Goal: Task Accomplishment & Management: Complete application form

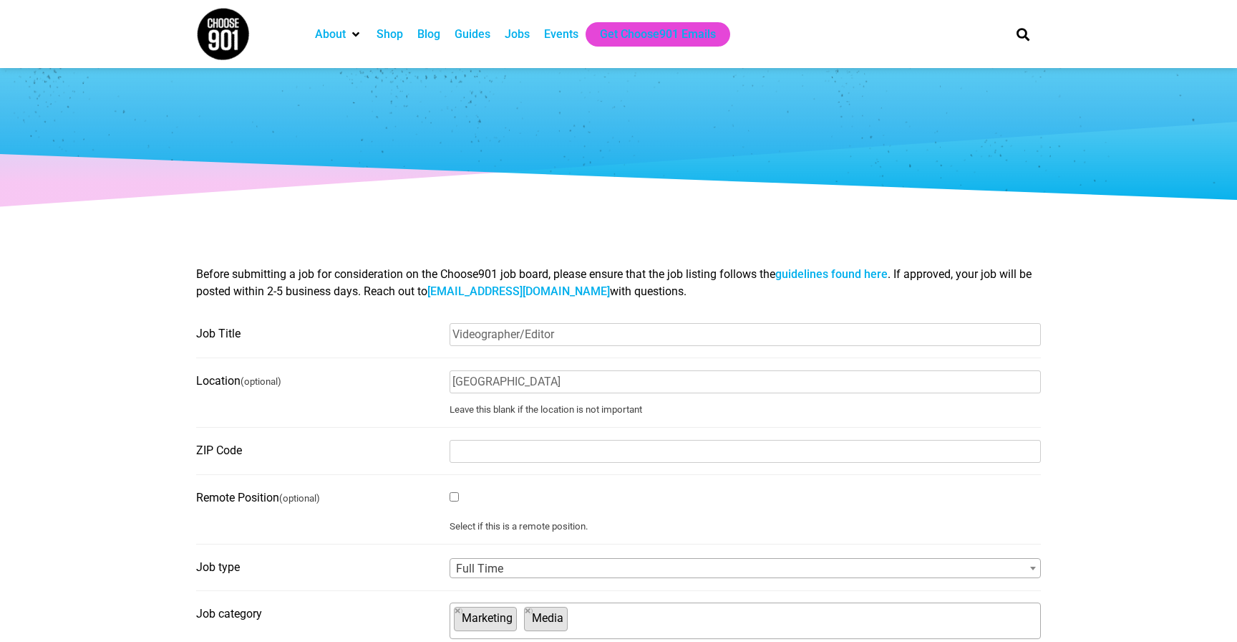
select select "110"
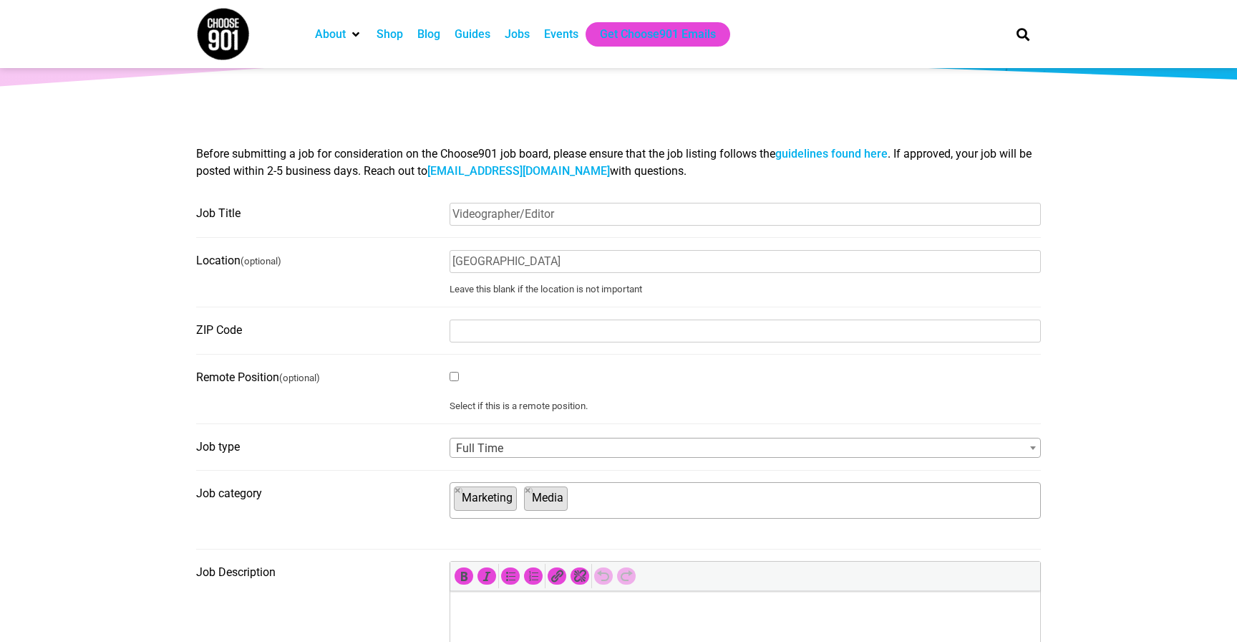
scroll to position [2, 0]
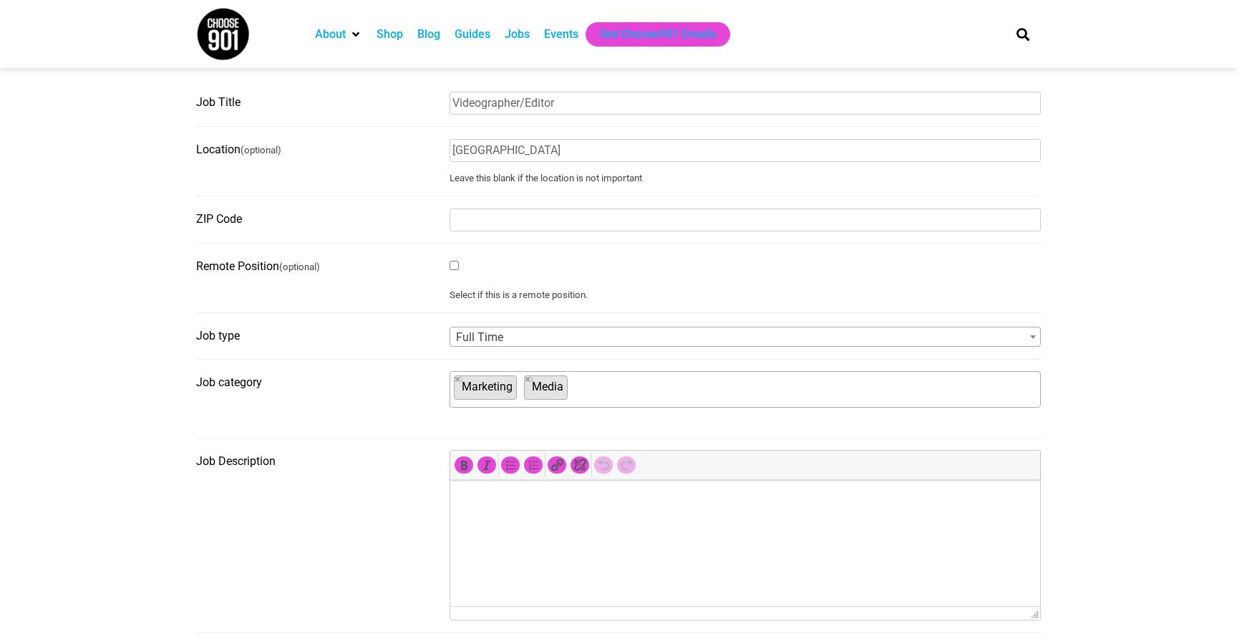
scroll to position [249, 0]
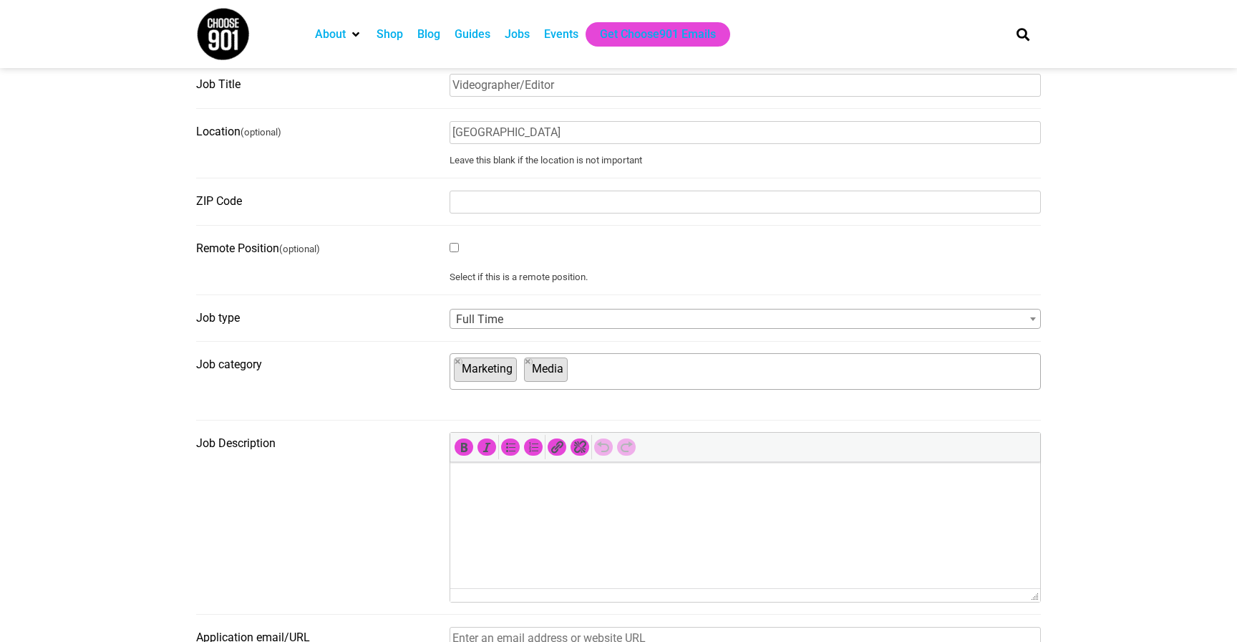
click at [455, 251] on input "Remote Position (optional)" at bounding box center [454, 247] width 9 height 9
checkbox input "false"
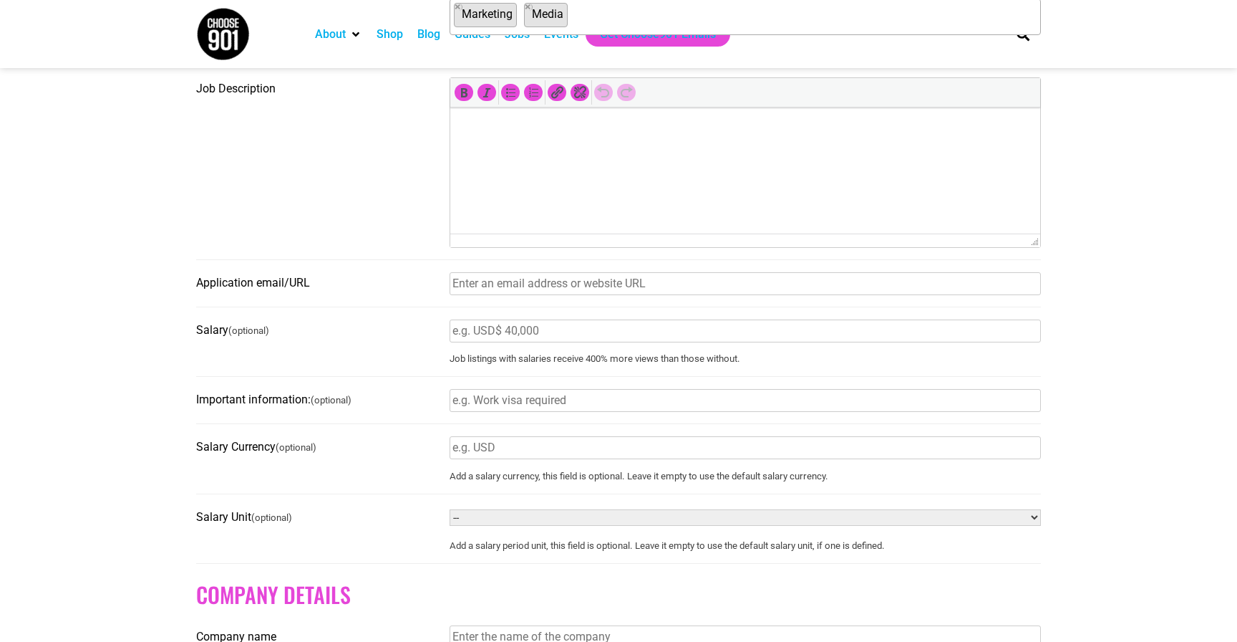
scroll to position [606, 0]
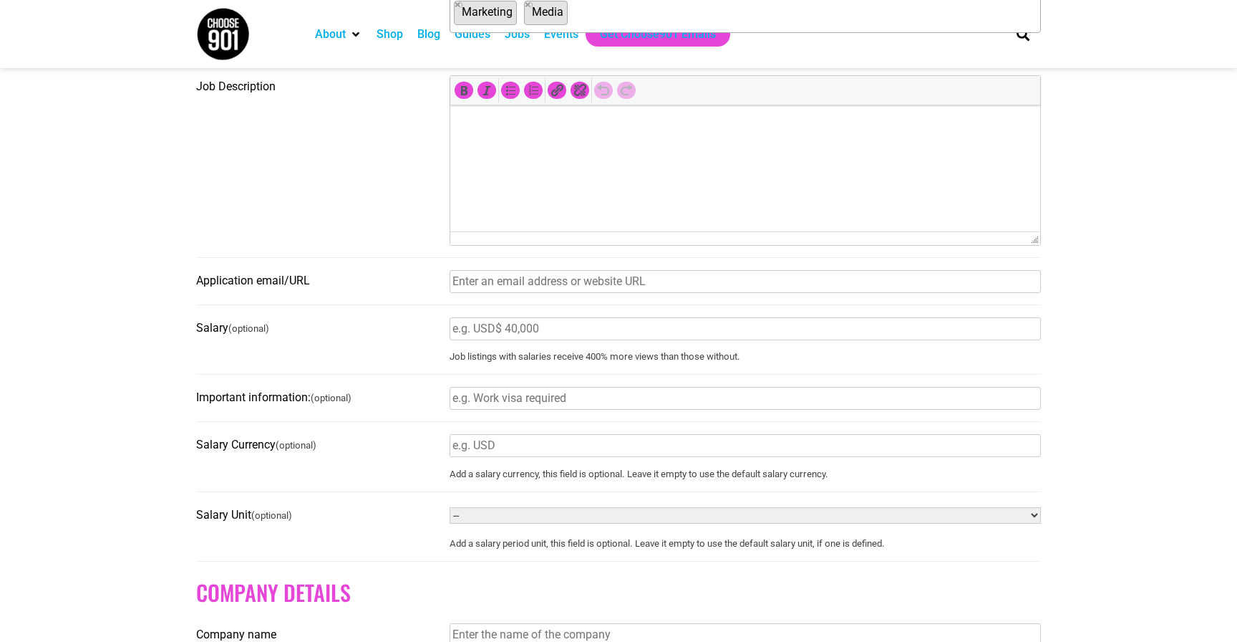
click at [615, 286] on input "Application email/URL" at bounding box center [745, 281] width 591 height 23
type input "scott@neoncanvas.com"
type input "38016-6610"
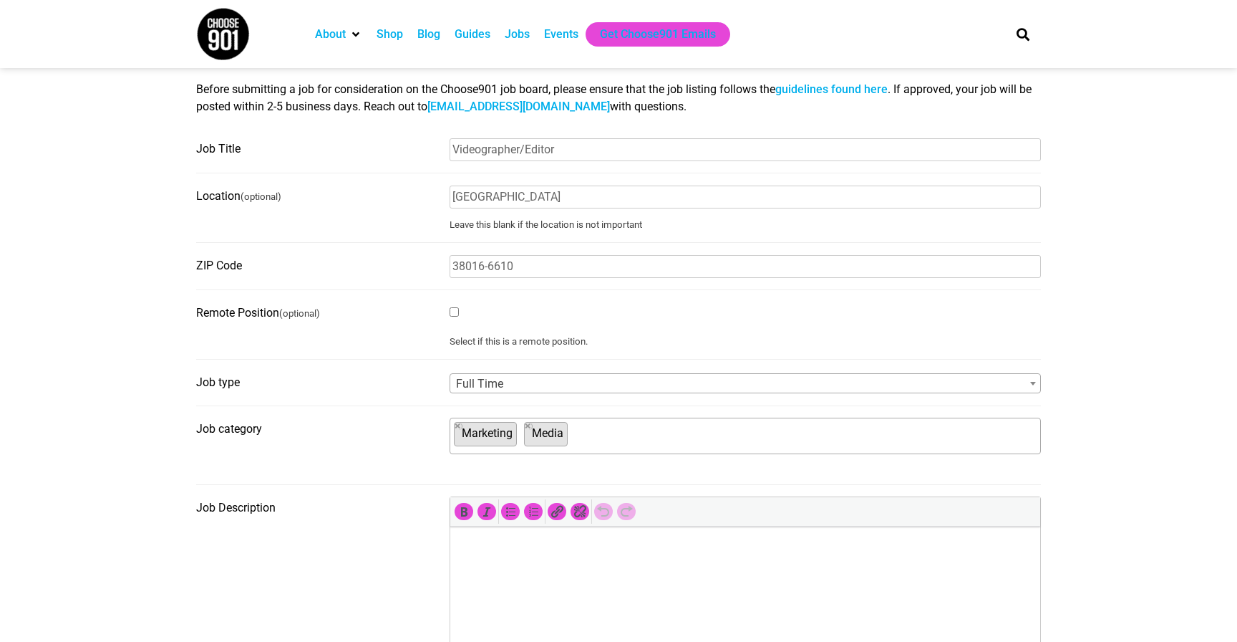
scroll to position [222, 0]
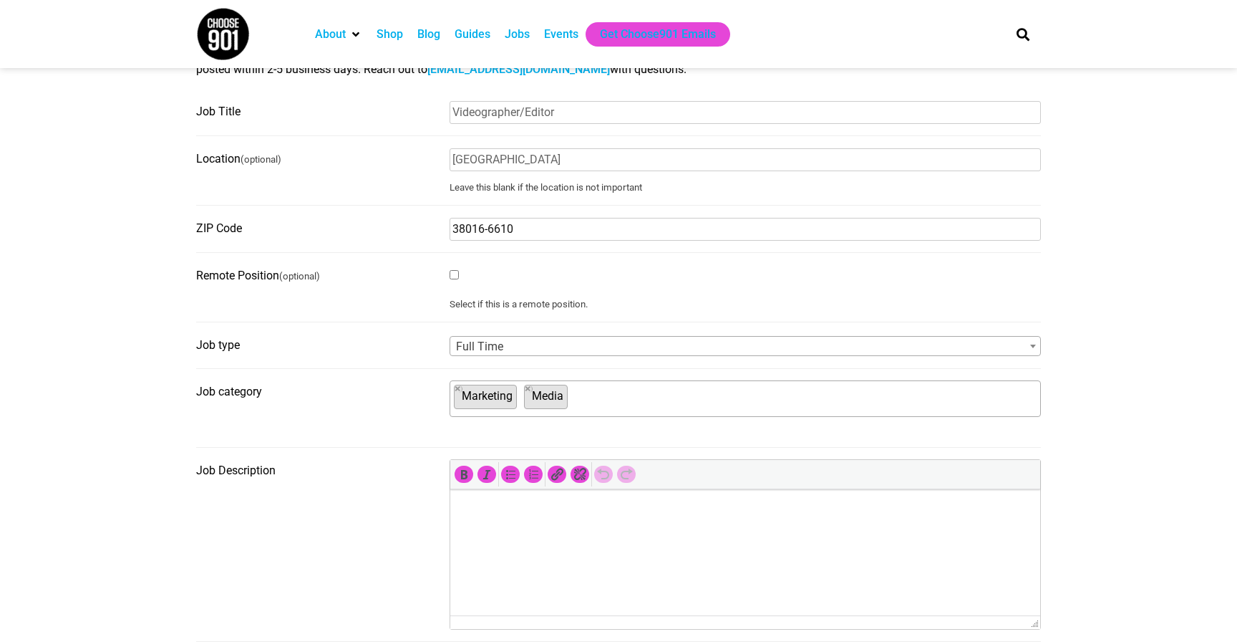
click at [503, 236] on input "38016-6610" at bounding box center [745, 229] width 591 height 23
type input "38137"
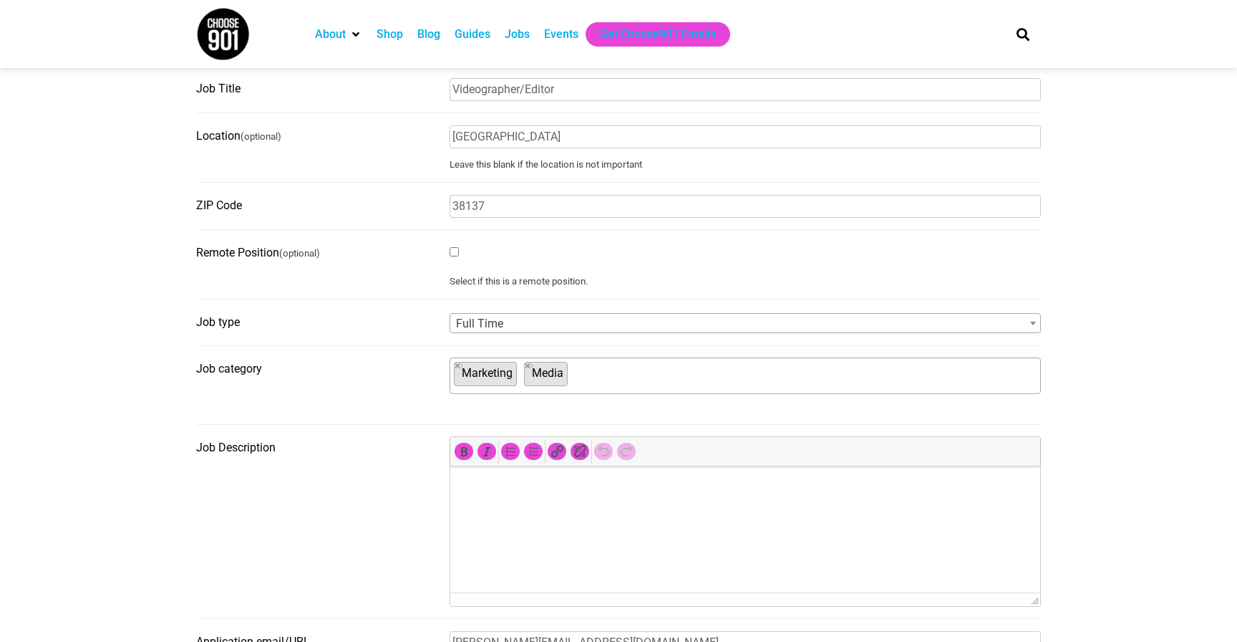
scroll to position [246, 0]
click at [530, 136] on input "Memphis" at bounding box center [745, 135] width 591 height 23
type input "Memphis, TN"
click at [114, 185] on section "Before submitting a job for consideration on the Choose901 job board, please en…" at bounding box center [618, 636] width 1237 height 1270
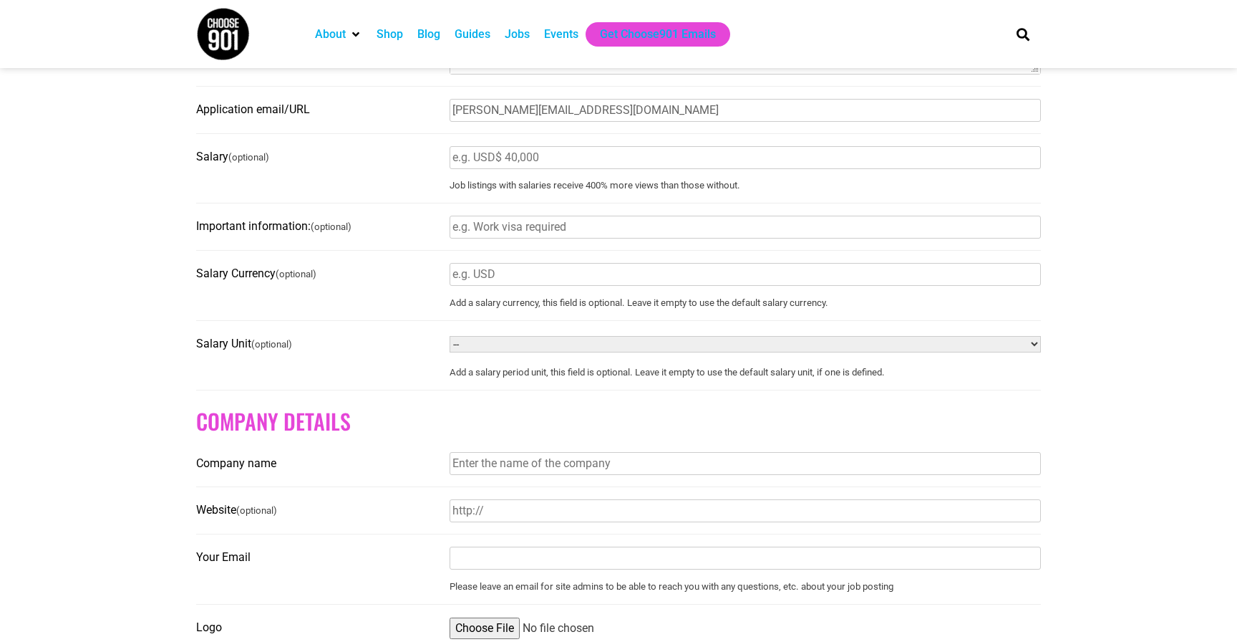
scroll to position [783, 0]
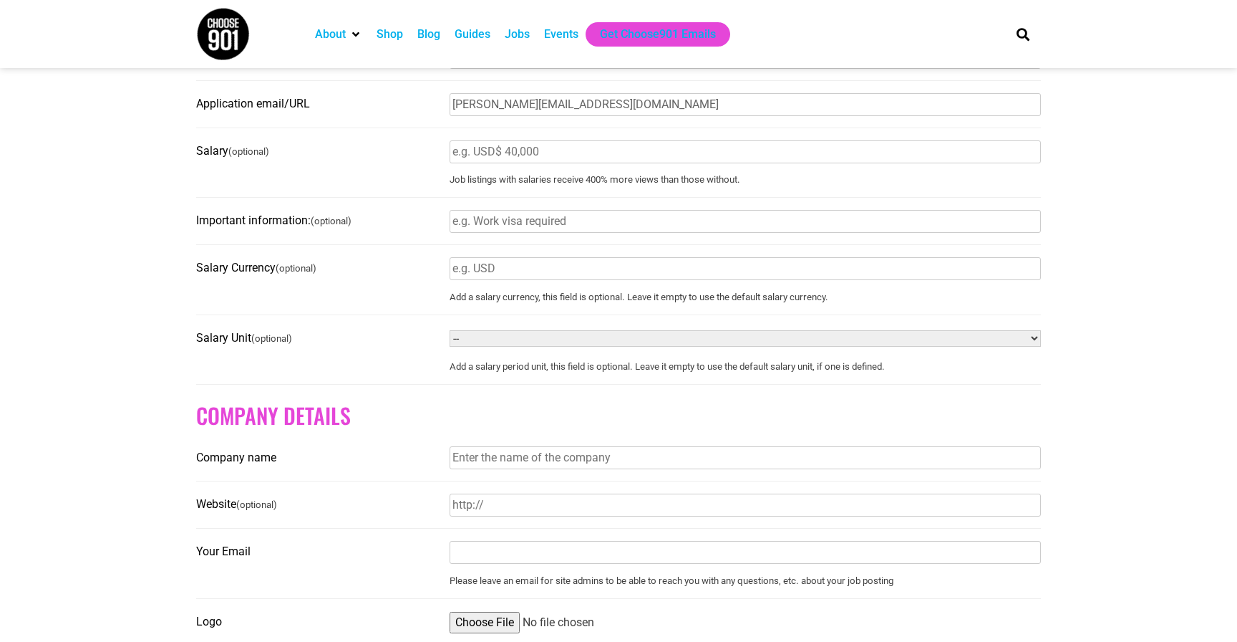
click at [565, 156] on input "Salary (optional)" at bounding box center [745, 151] width 591 height 23
type input "5"
type input "$50,000-$60,000"
click at [161, 203] on section "Before submitting a job for consideration on the Choose901 job board, please en…" at bounding box center [618, 99] width 1237 height 1270
click at [506, 231] on input "Important information: (optional)" at bounding box center [745, 221] width 591 height 23
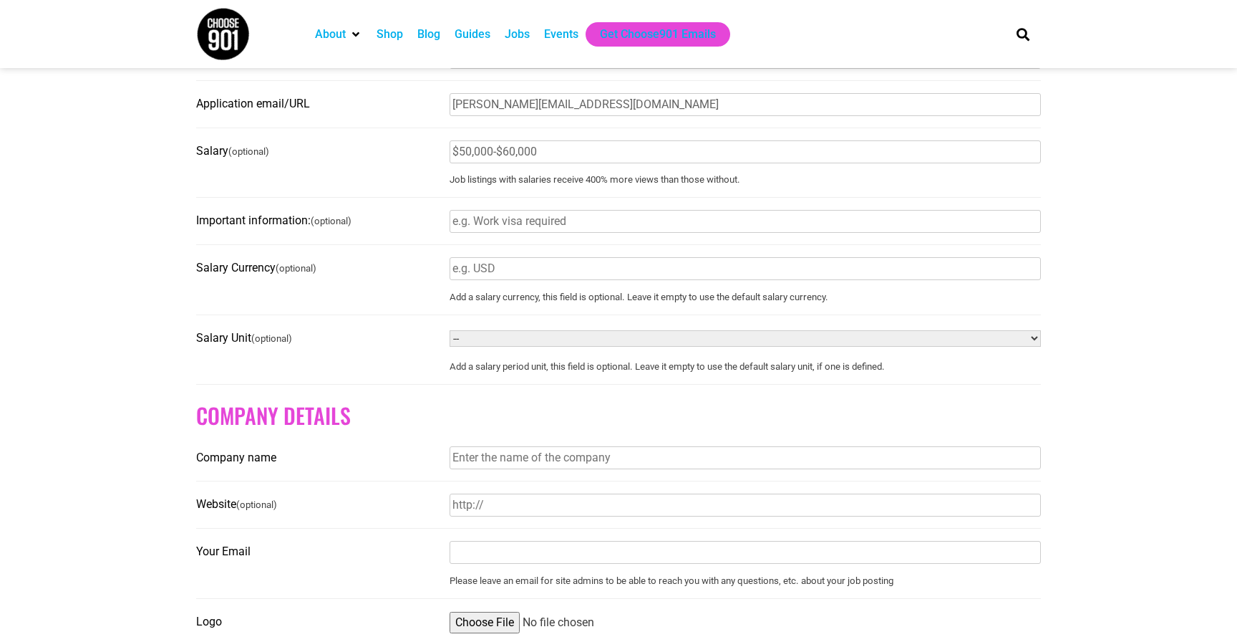
click at [521, 226] on input "Important information: (optional)" at bounding box center [745, 221] width 591 height 23
click at [692, 223] on input "Real ID or Passport (TSA PreCheck a plus)" at bounding box center [745, 221] width 591 height 23
click at [750, 226] on input "Real ID or Passport (TSA PreCheck a plus) (FAA" at bounding box center [745, 221] width 591 height 23
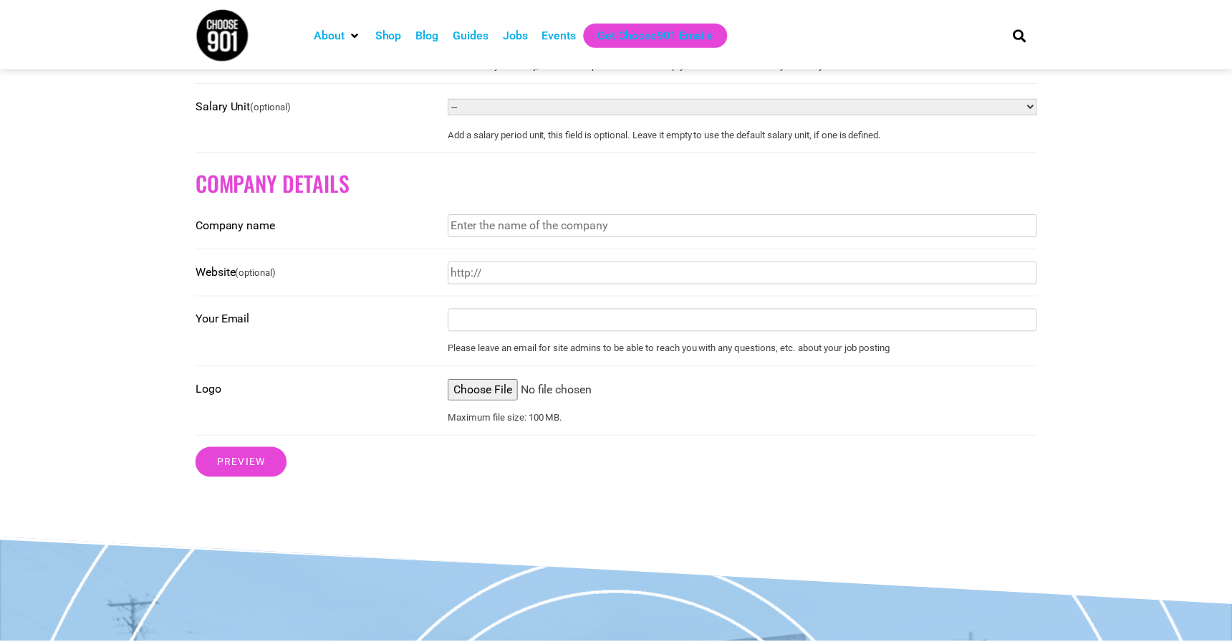
scroll to position [1020, 0]
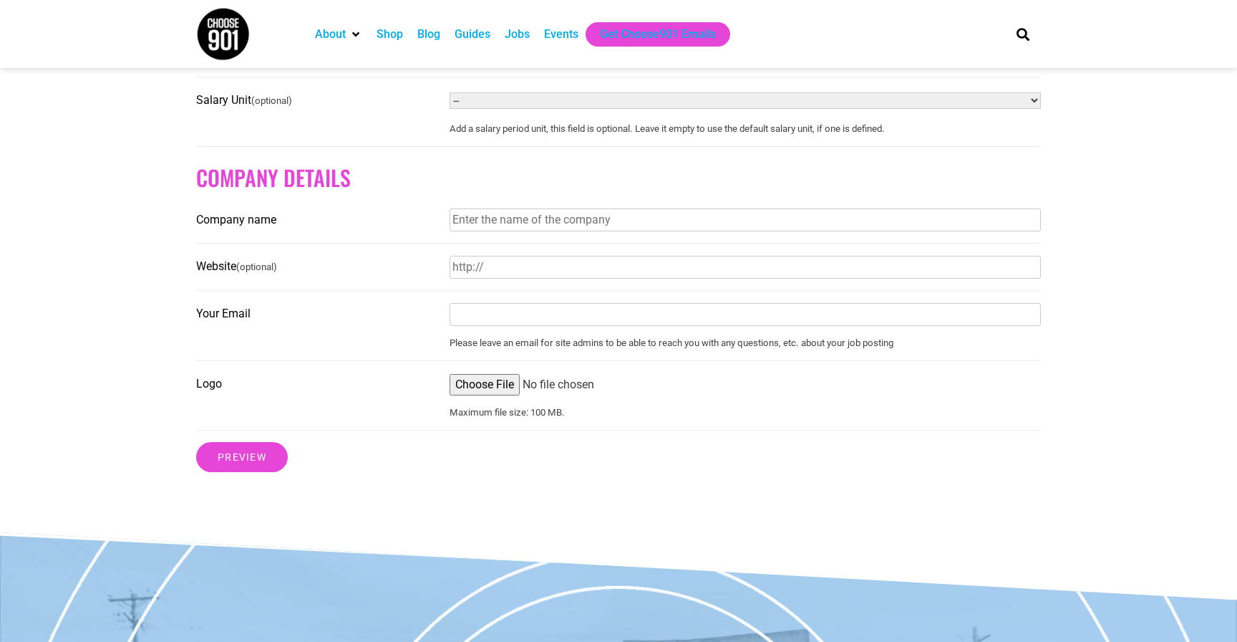
type input "Real ID or Passport (TSA PreCheck a plus) (FAA Part 107 Drone License a plus)"
click at [498, 231] on input "Company name" at bounding box center [745, 219] width 591 height 23
type input "Neon Canvas"
click at [511, 266] on input "Neon Canvas" at bounding box center [745, 267] width 591 height 23
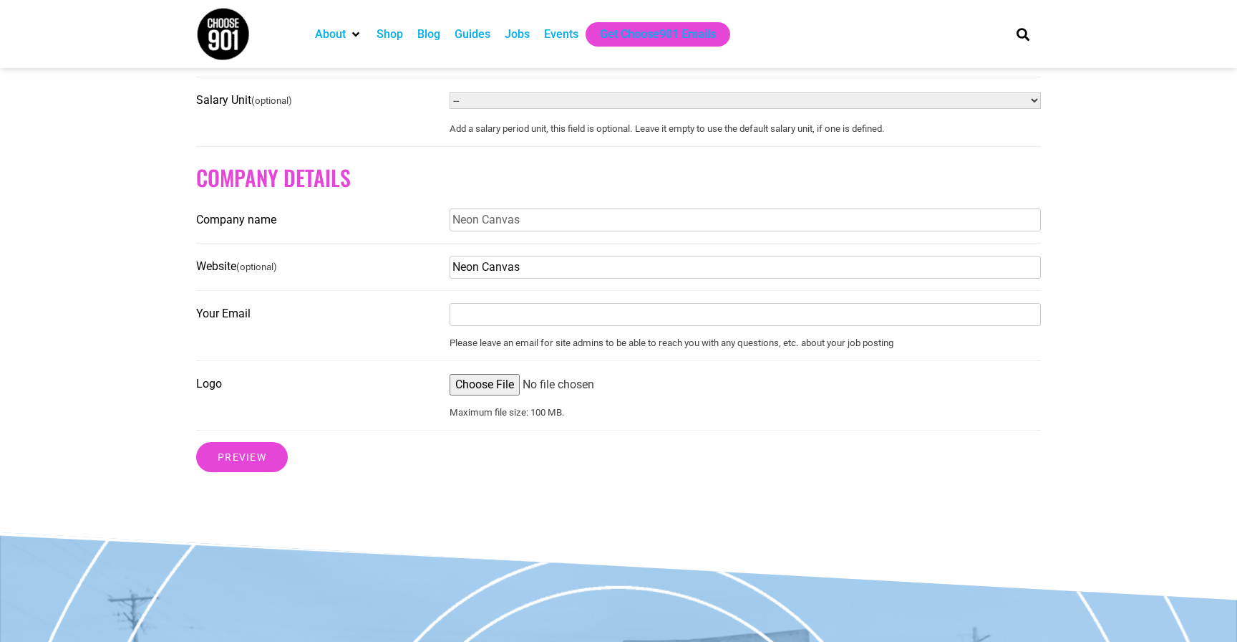
click at [511, 266] on input "Neon Canvas" at bounding box center [745, 267] width 591 height 23
paste input "https://neoncanvas.com/"
drag, startPoint x: 489, startPoint y: 275, endPoint x: 364, endPoint y: 276, distance: 125.3
click at [364, 276] on fieldset "Website (optional) https://neoncanvas.com/" at bounding box center [618, 273] width 845 height 36
click at [598, 277] on input "neoncanvas.com/" at bounding box center [745, 267] width 591 height 23
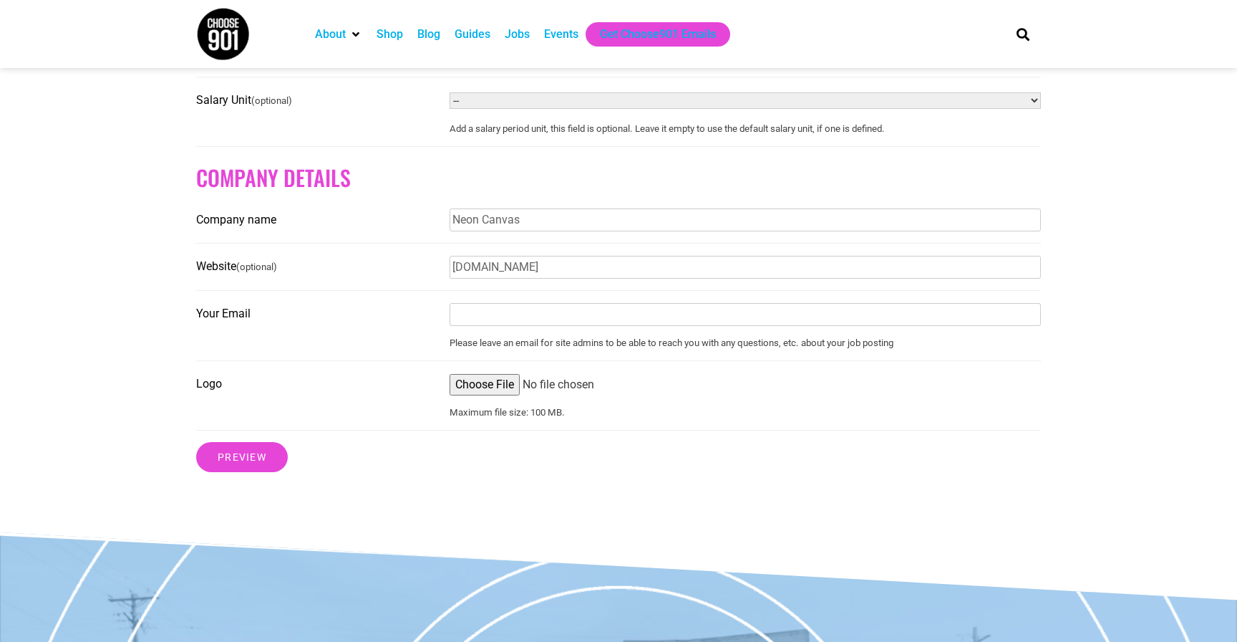
click at [513, 265] on input "neoncanvas.com" at bounding box center [745, 267] width 591 height 23
paste input "https://neoncanvas.com/"
type input "https://neoncanvas.com/"
click at [474, 326] on input "Your Email" at bounding box center [745, 314] width 591 height 23
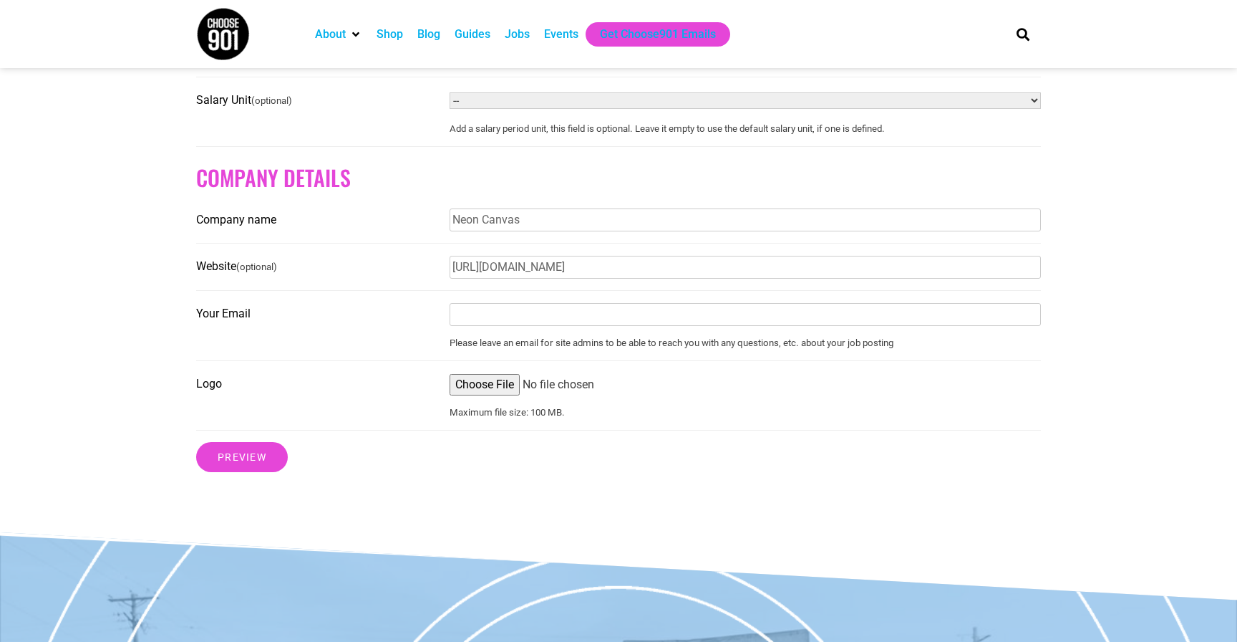
type input "scott@neoncanvas.com"
click at [495, 392] on input "Logo" at bounding box center [742, 384] width 591 height 21
type input "C:\fakepath\Neon Canvas_circle gradient line logo.jpg"
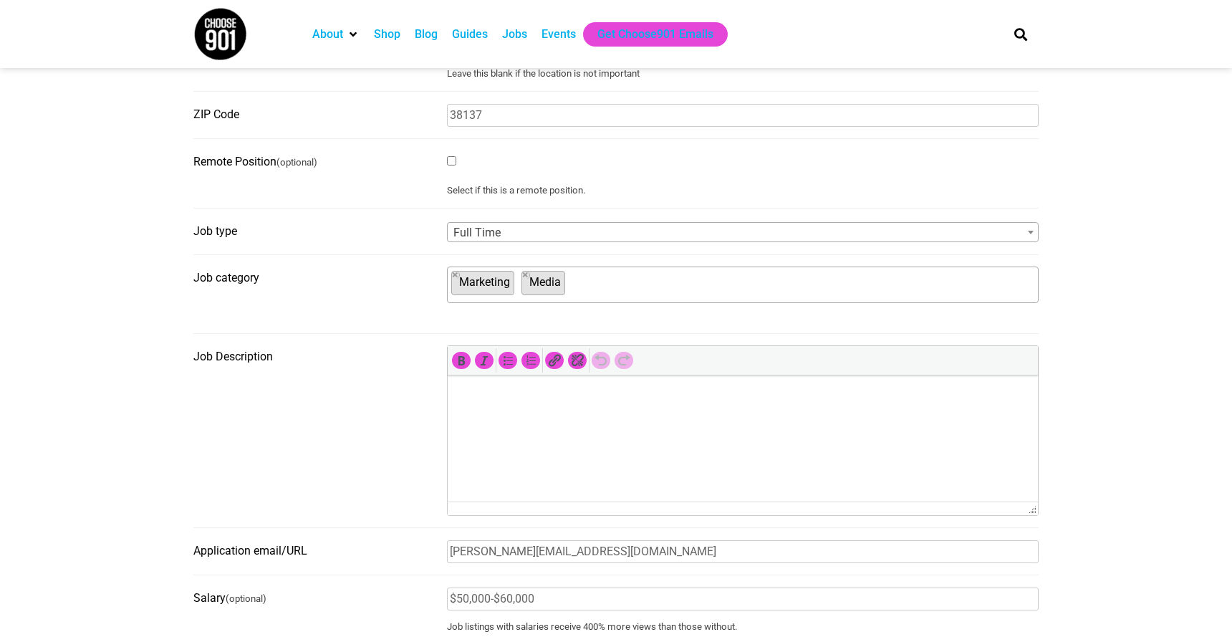
scroll to position [396, 0]
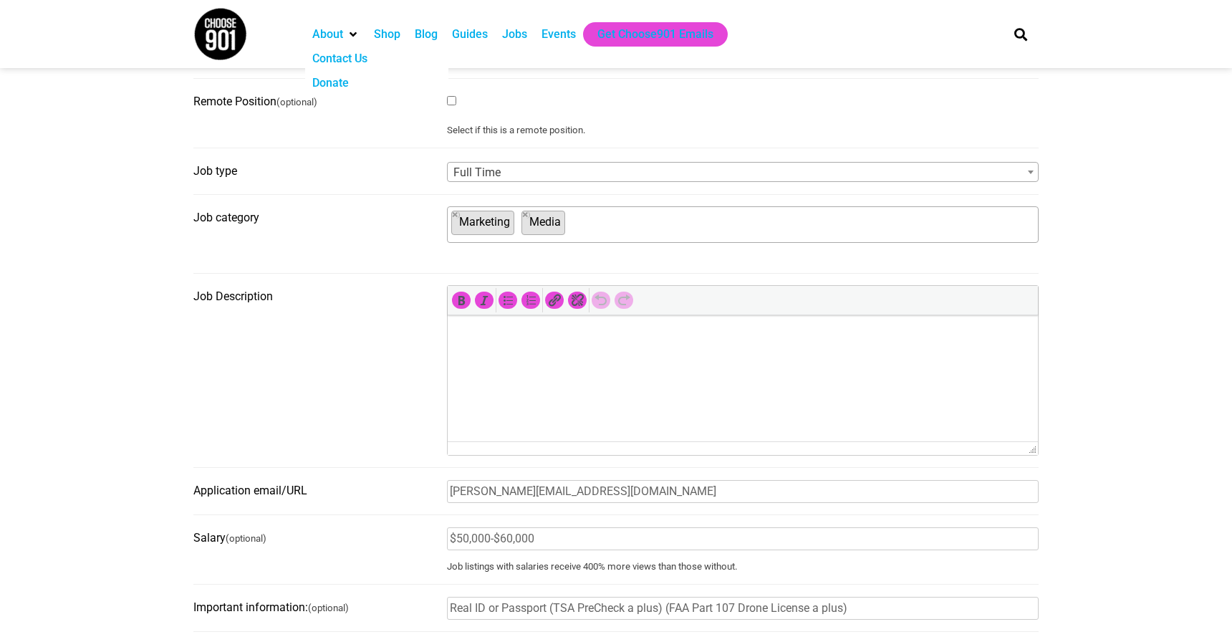
click at [490, 347] on html at bounding box center [743, 335] width 590 height 40
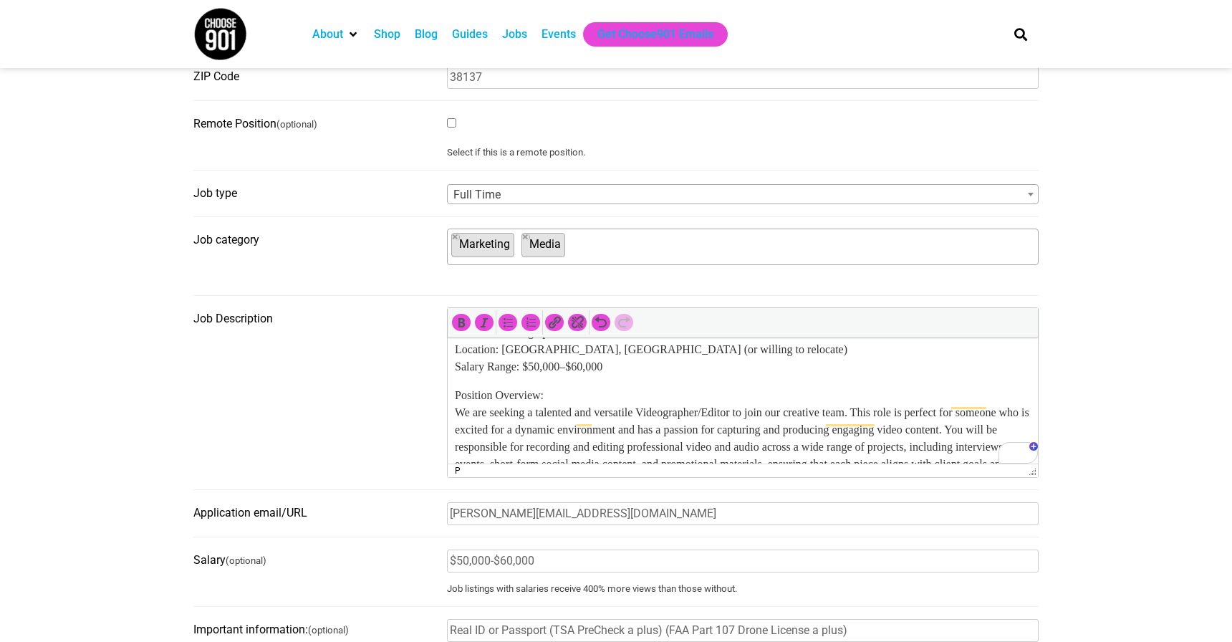
scroll to position [51, 0]
click at [518, 393] on p "Position Overview: We are seeking a talented and versatile Videographer/Editor …" at bounding box center [743, 438] width 576 height 103
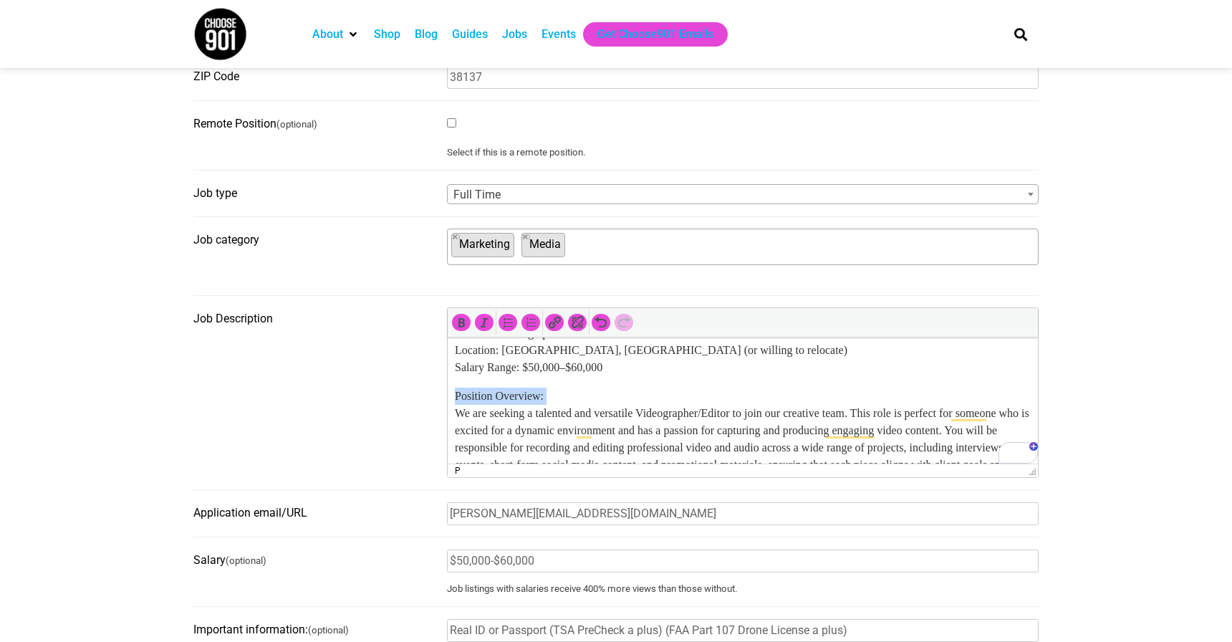
click at [518, 393] on p "Position Overview: We are seeking a talented and versatile Videographer/Editor …" at bounding box center [743, 438] width 576 height 103
click at [594, 395] on p "Position Overview: We are seeking a talented and versatile Videographer/Editor …" at bounding box center [743, 438] width 576 height 103
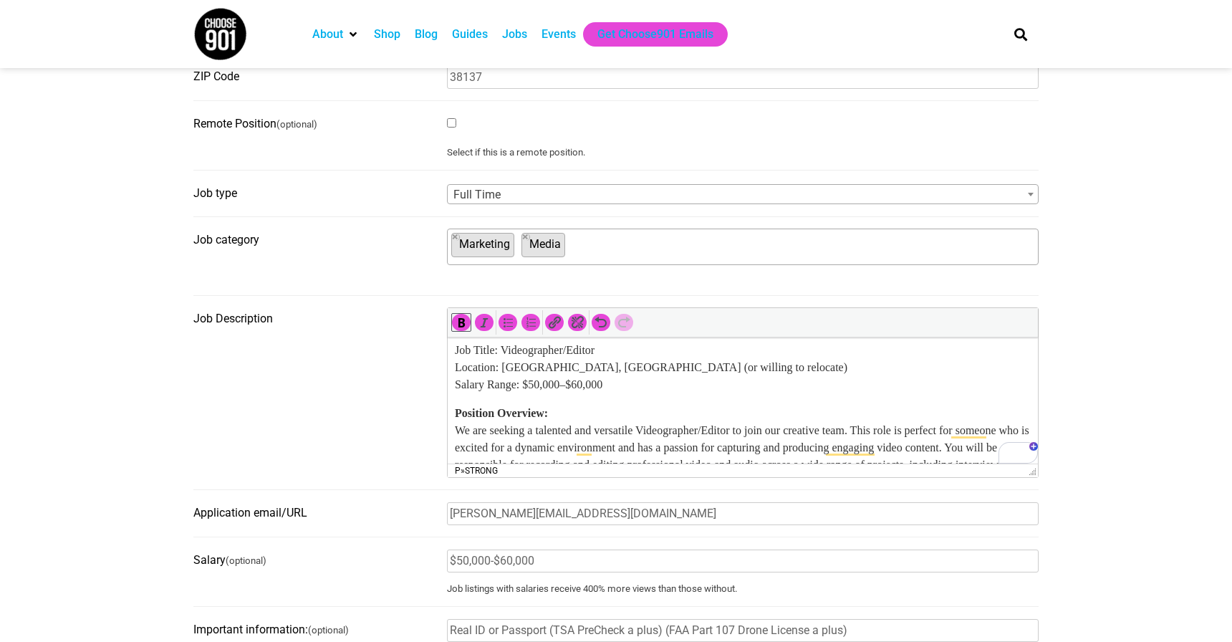
click at [521, 380] on p "Job Title: Videographer/Editor Location: Memphis, TN (or willing to relocate) S…" at bounding box center [743, 368] width 576 height 52
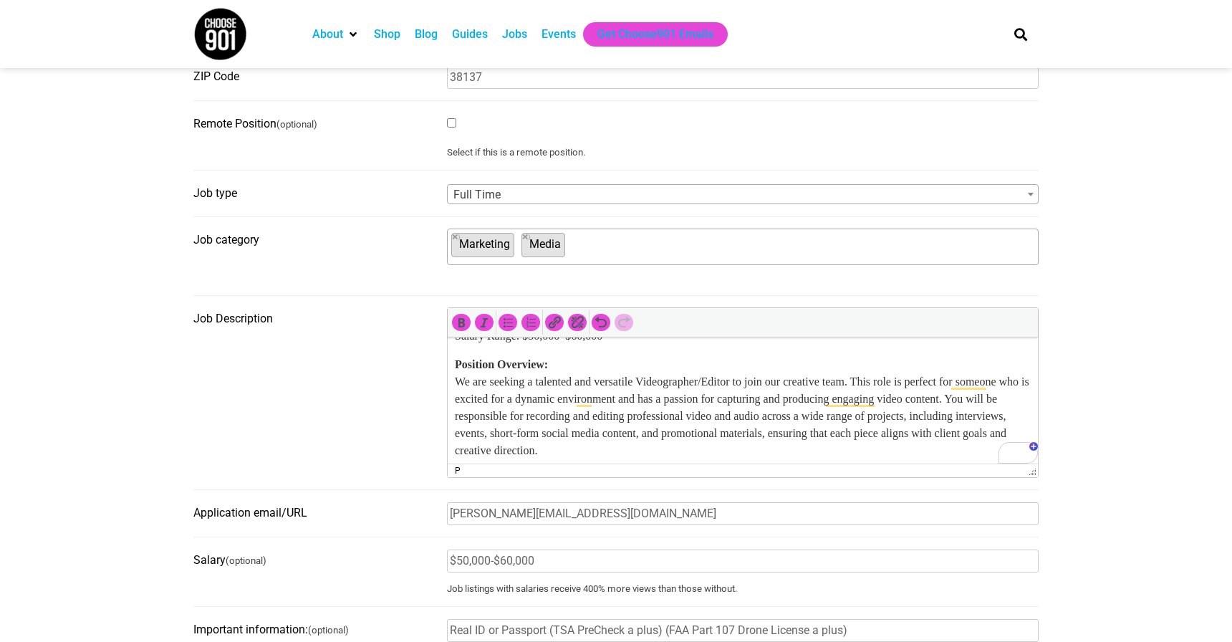
click at [521, 380] on p "Position Overview: We are seeking a talented and versatile Videographer/Editor …" at bounding box center [743, 407] width 576 height 103
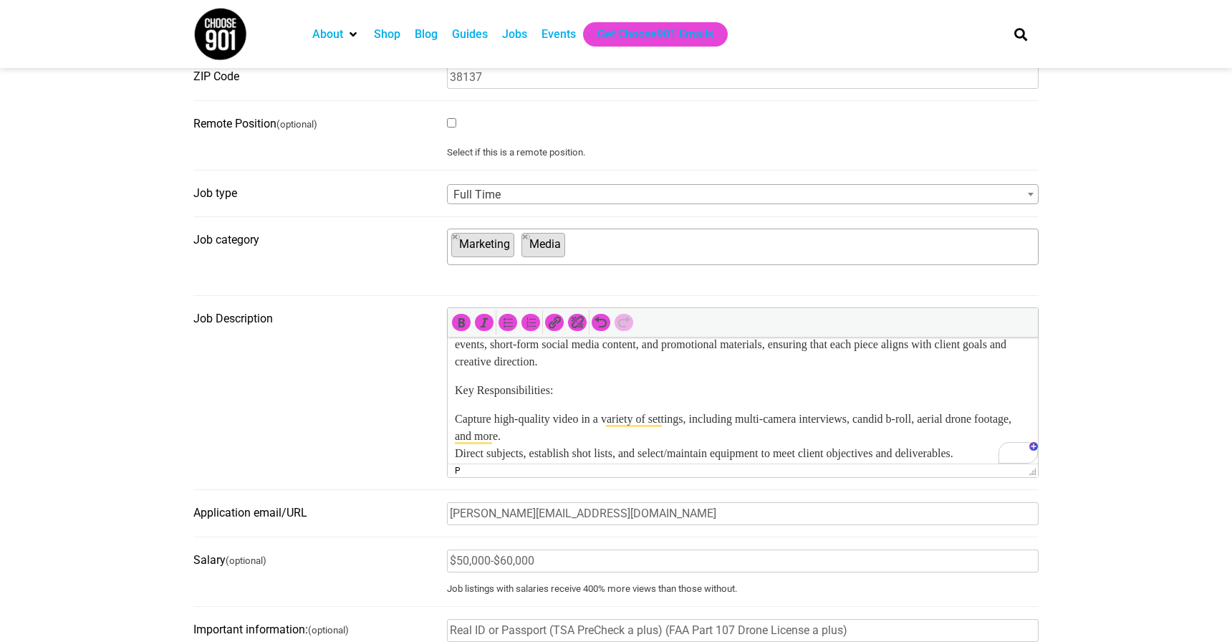
click at [513, 390] on p "Key Responsibilities:" at bounding box center [743, 390] width 576 height 17
click at [513, 413] on p "Capture high-quality video in a variety of settings, including multi-camera int…" at bounding box center [743, 504] width 576 height 189
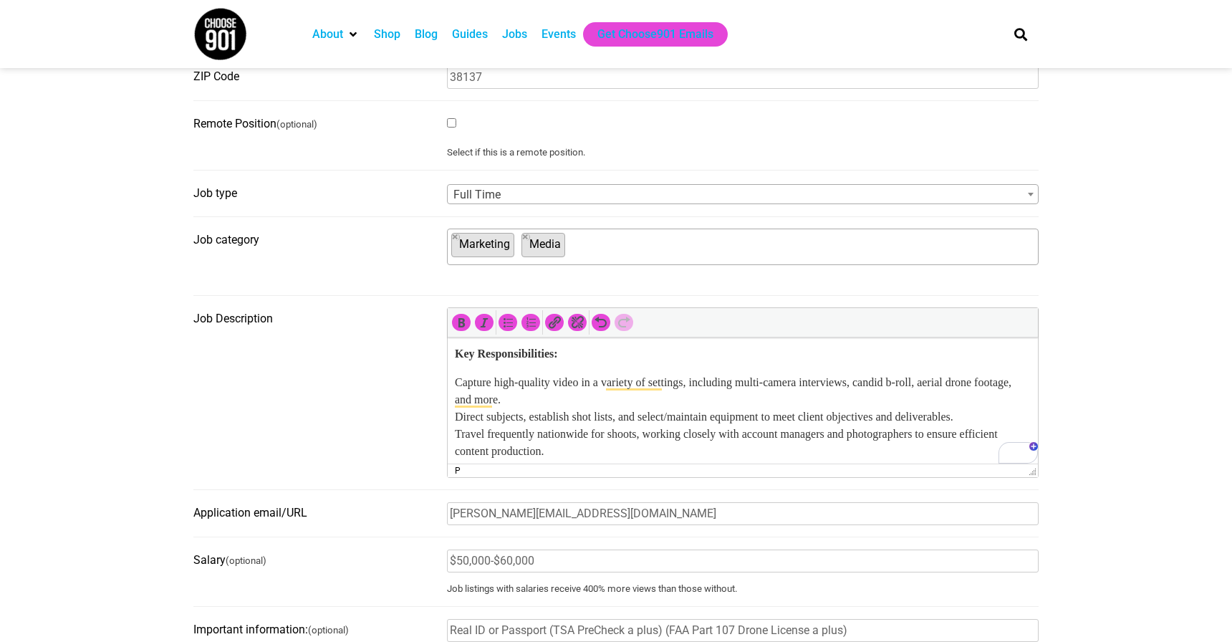
click at [455, 379] on p "Capture high-quality video in a variety of settings, including multi-camera int…" at bounding box center [743, 468] width 576 height 189
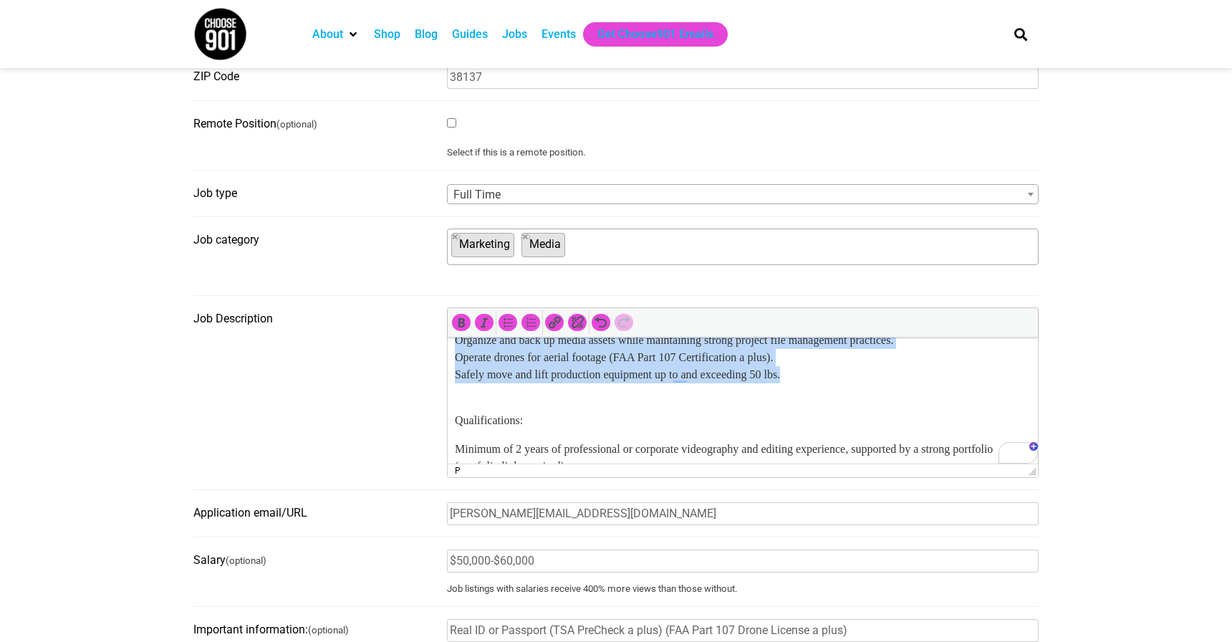
drag, startPoint x: 454, startPoint y: 379, endPoint x: 830, endPoint y: 379, distance: 375.9
click at [830, 379] on p "Capture high-quality video in a variety of settings, including multi-camera int…" at bounding box center [743, 288] width 576 height 189
click at [510, 327] on icon "Bulleted list (⌃⌥U)" at bounding box center [508, 322] width 14 height 14
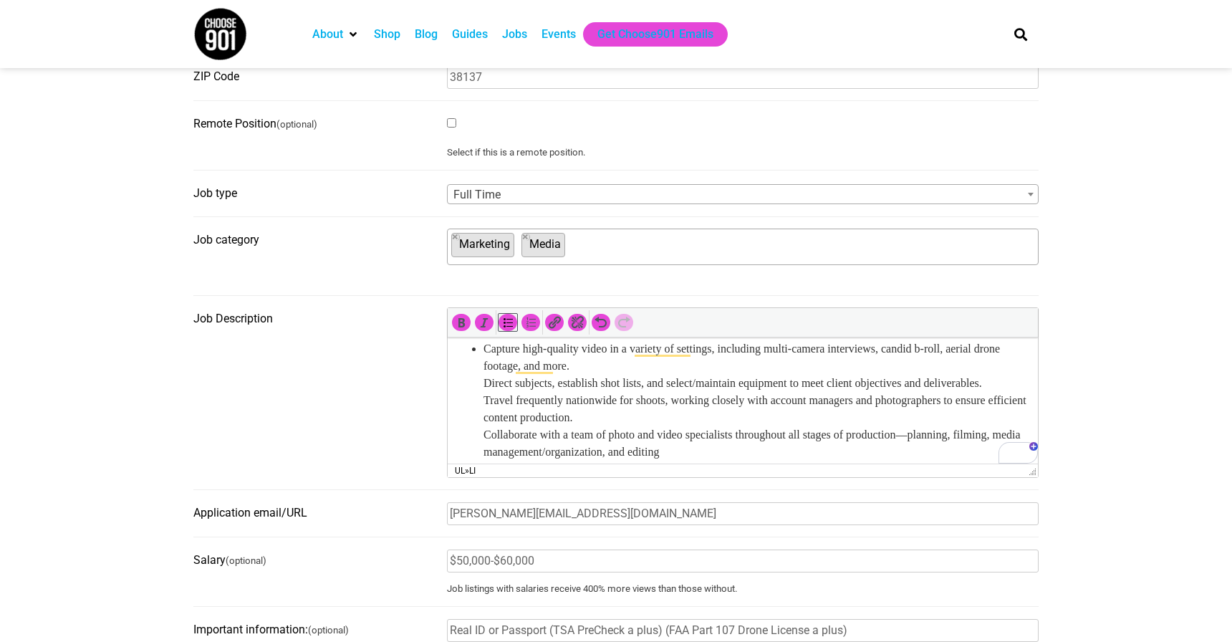
click at [481, 382] on ul "Capture high-quality video in a variety of settings, including multi-camera int…" at bounding box center [743, 434] width 576 height 189
click at [620, 368] on li "Capture high-quality video in a variety of settings, including multi-camera int…" at bounding box center [756, 434] width 547 height 189
click at [574, 402] on li "Direct subjects, establish shot lists, and select/maintain equipment to meet cl…" at bounding box center [756, 451] width 547 height 155
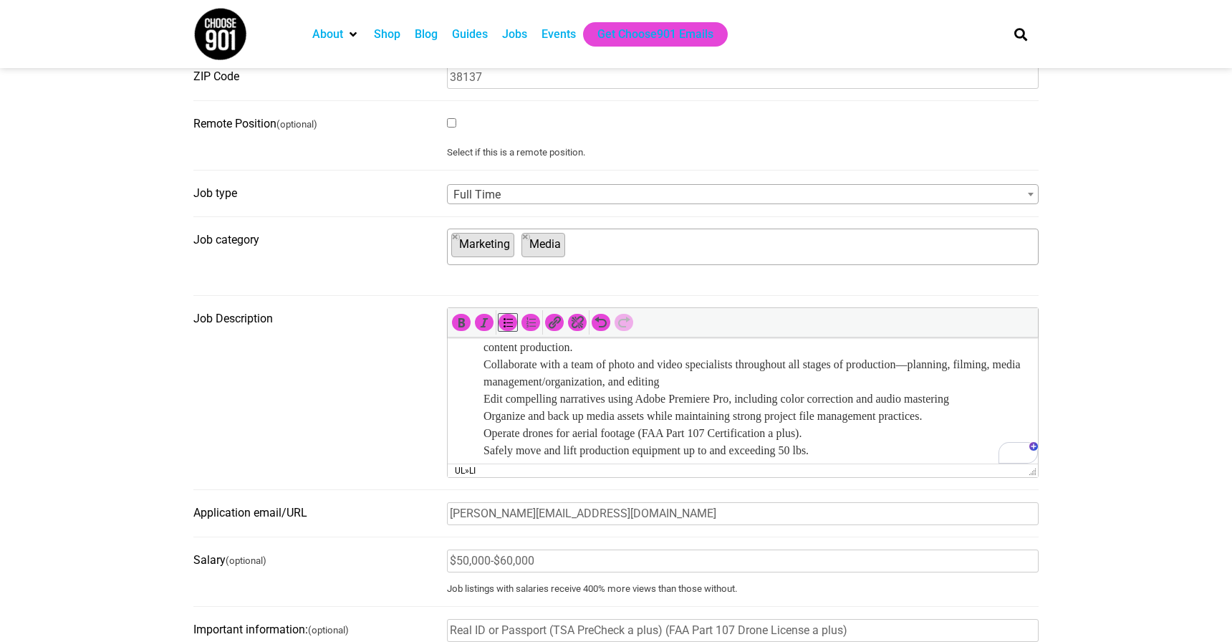
click at [482, 379] on ul "Capture high-quality video in a variety of settings, including multi-camera int…" at bounding box center [743, 364] width 576 height 189
click at [485, 417] on li "Collaborate with a team of photo and video specialists throughout all stages of…" at bounding box center [756, 407] width 547 height 103
click at [485, 432] on li "Edit compelling narratives using Adobe Premiere Pro, including color correction…" at bounding box center [756, 424] width 547 height 69
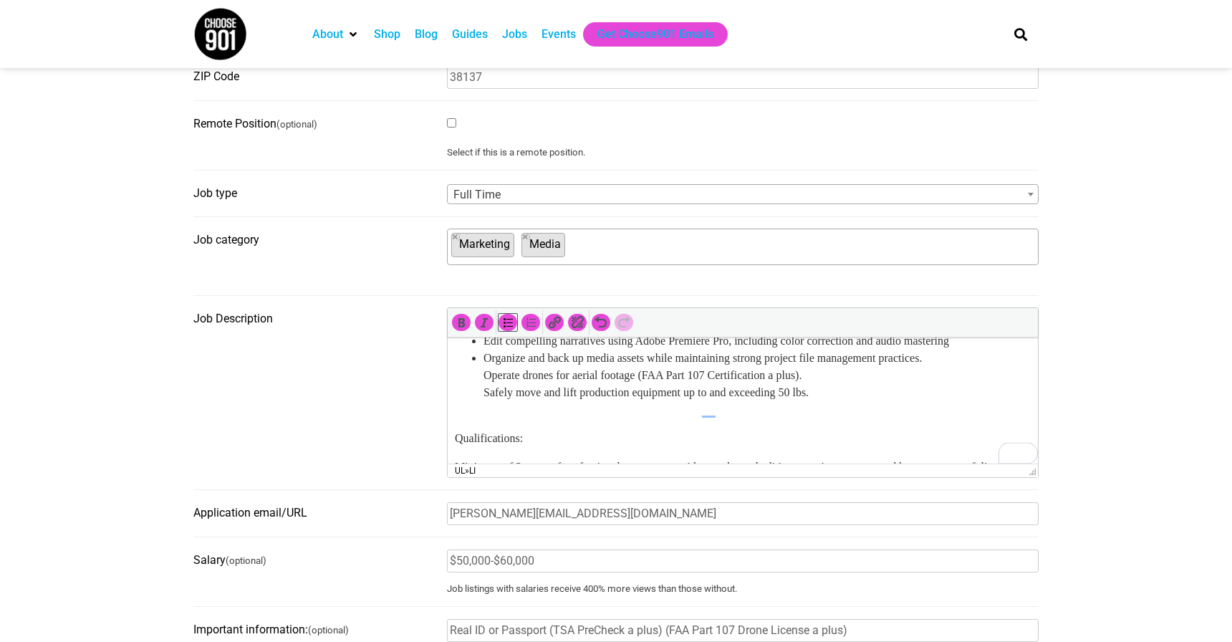
click at [483, 392] on li "Organize and back up media assets while maintaining strong project file managem…" at bounding box center [756, 375] width 547 height 52
click at [486, 401] on li "Operate drones for aerial footage (FAA Part 107 Certification a plus). Safely m…" at bounding box center [756, 384] width 547 height 34
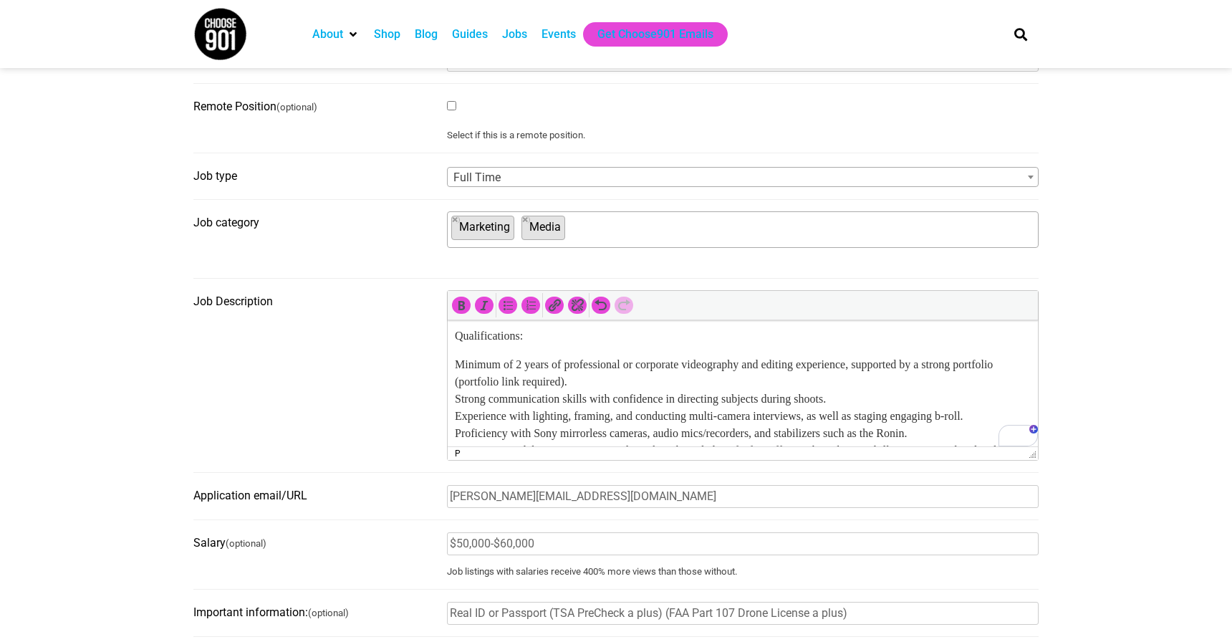
click at [521, 344] on p "Qualifications:" at bounding box center [743, 327] width 576 height 34
click at [504, 334] on p "Qualifications:" at bounding box center [743, 327] width 576 height 34
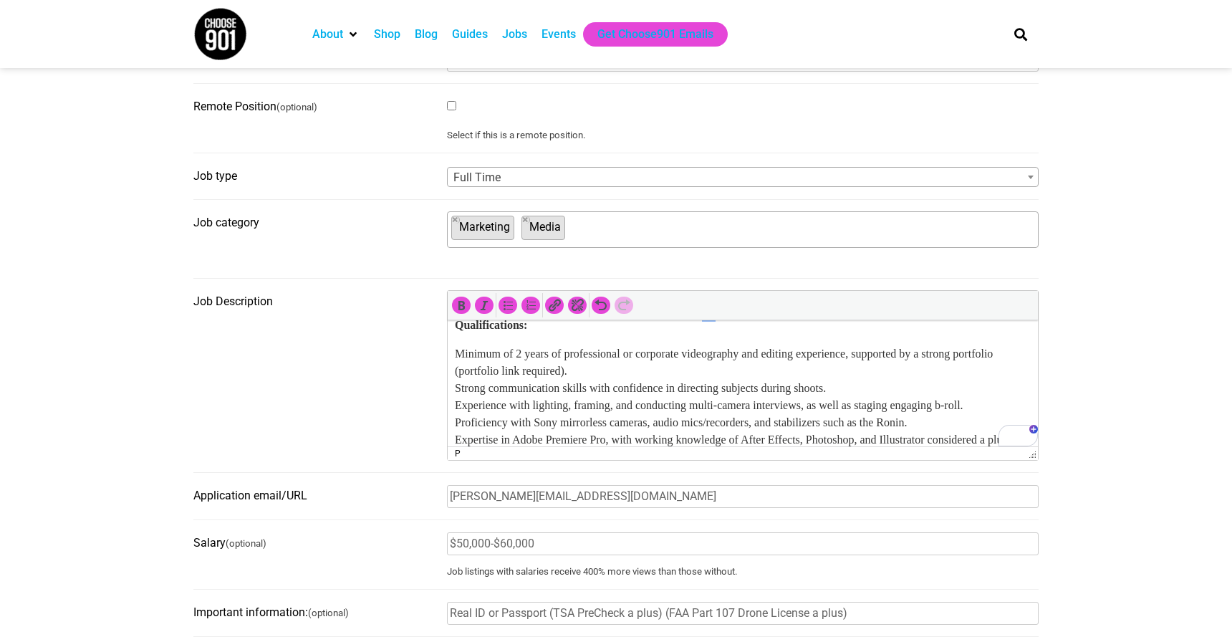
click at [458, 369] on p "Minimum of 2 years of professional or corporate videography and editing experie…" at bounding box center [743, 422] width 576 height 155
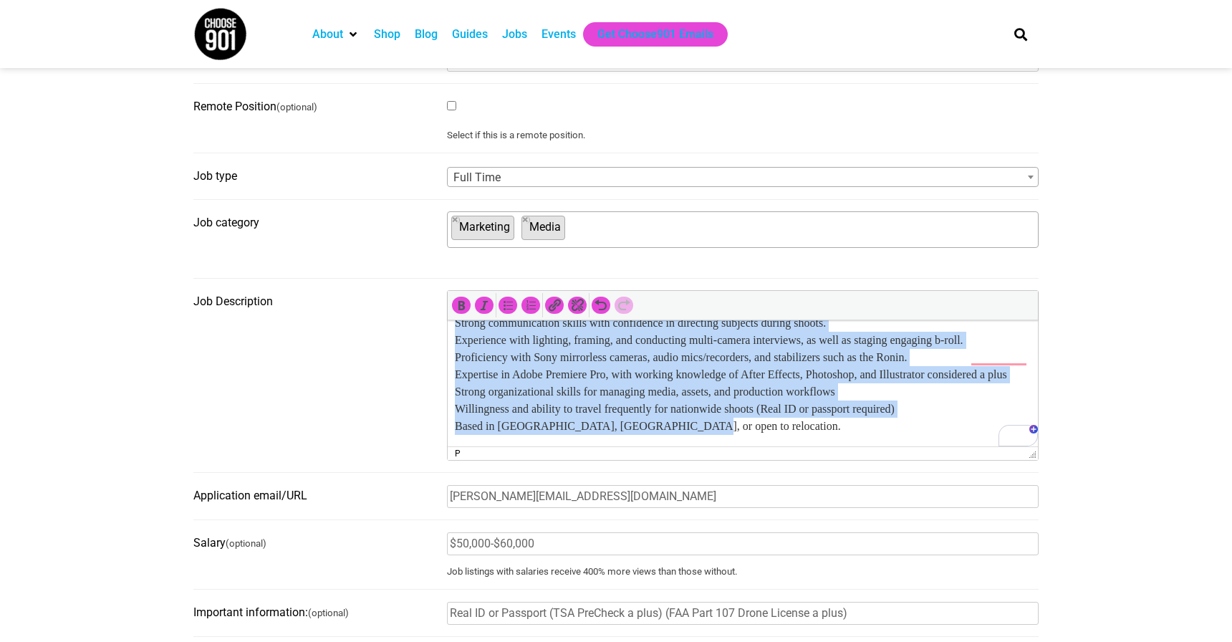
drag, startPoint x: 457, startPoint y: 372, endPoint x: 691, endPoint y: 426, distance: 240.4
click at [691, 427] on p "Minimum of 2 years of professional or corporate videography and editing experie…" at bounding box center [743, 357] width 576 height 155
click at [506, 305] on icon "Bulleted list (⌃⌥U)" at bounding box center [508, 305] width 14 height 14
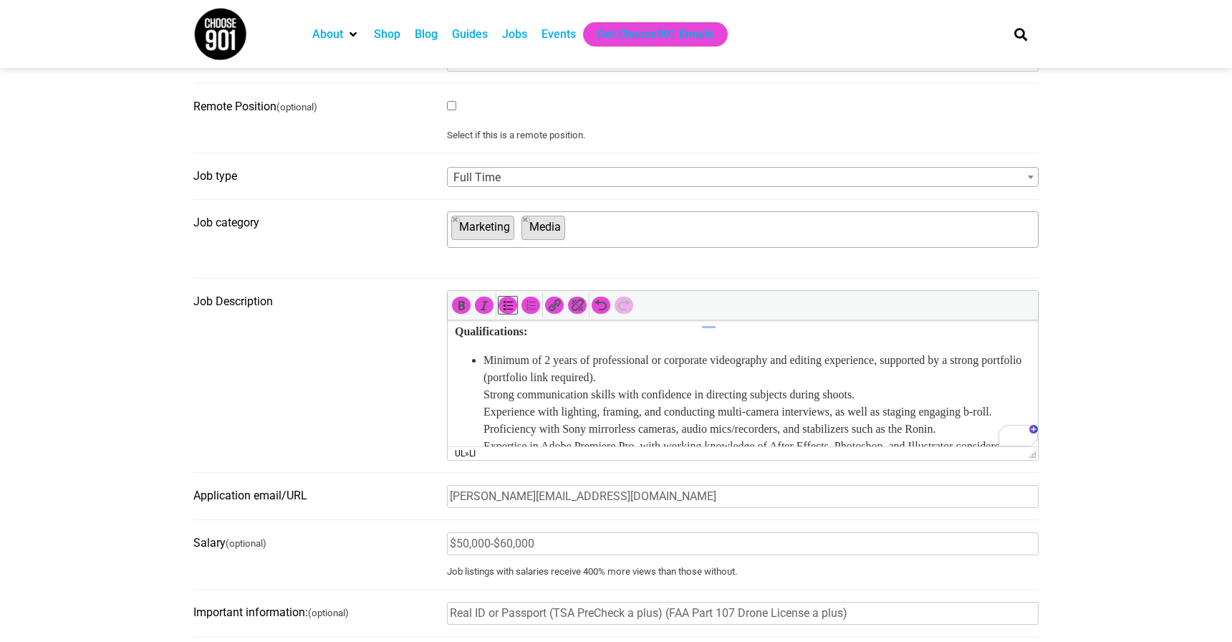
click at [486, 418] on li "Minimum of 2 years of professional or corporate videography and editing experie…" at bounding box center [756, 438] width 547 height 172
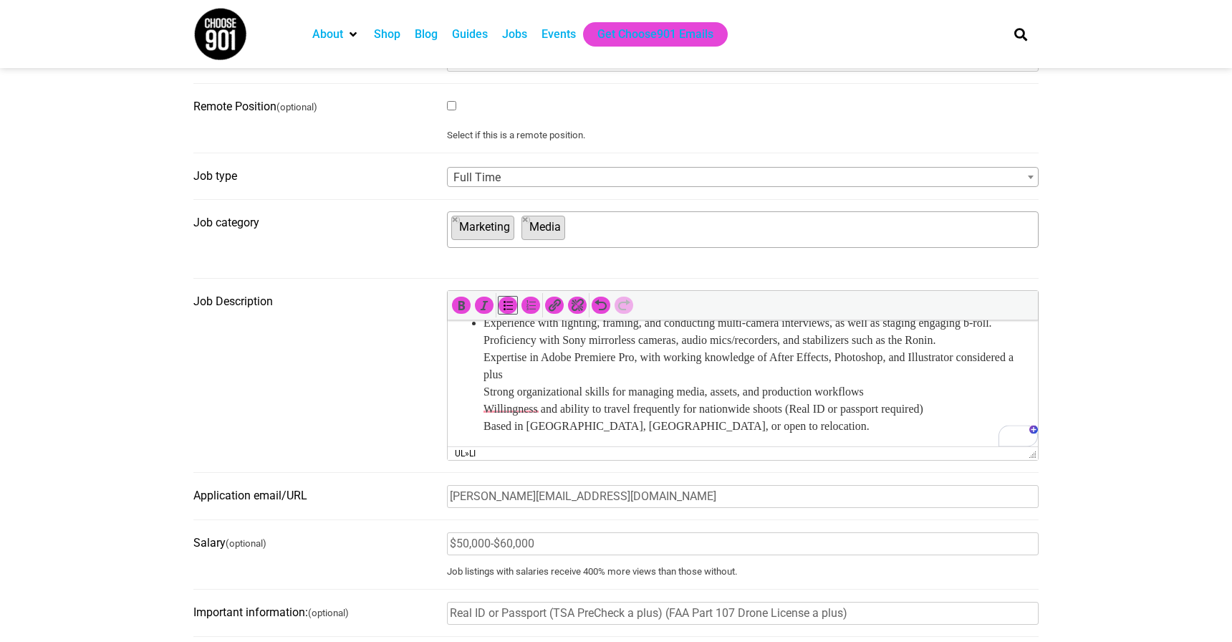
click at [482, 369] on ul "Minimum of 2 years of professional or corporate videography and editing experie…" at bounding box center [743, 349] width 576 height 172
click at [483, 385] on li "Proficiency with Sony mirrorless cameras, audio mics/recorders, and stabilizers…" at bounding box center [756, 383] width 547 height 103
click at [481, 420] on ul "Minimum of 2 years of professional or corporate videography and editing experie…" at bounding box center [743, 349] width 576 height 172
click at [483, 408] on li "Strong organizational skills for managing media, assets, and production workflo…" at bounding box center [756, 409] width 547 height 52
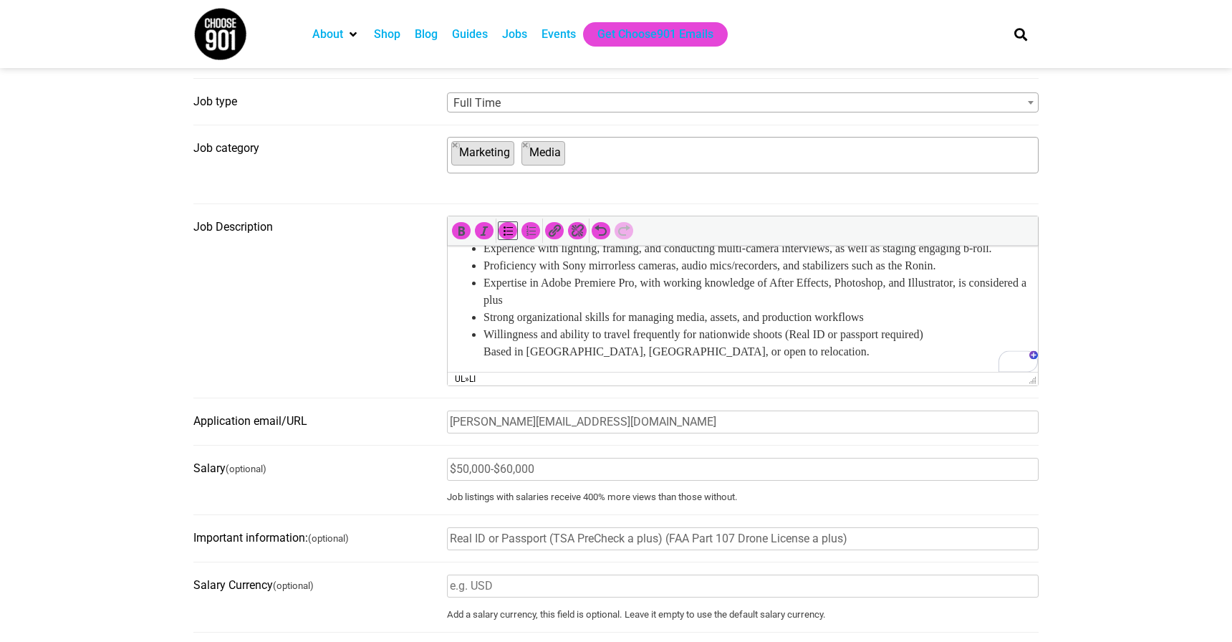
click at [483, 349] on li "Willingness and ability to travel frequently for nationwide shoots (Real ID or …" at bounding box center [756, 343] width 547 height 34
drag, startPoint x: 487, startPoint y: 350, endPoint x: 601, endPoint y: 347, distance: 113.9
click at [601, 347] on li "Based in Memphis, TN, or open to relocation." at bounding box center [756, 351] width 547 height 17
drag, startPoint x: 483, startPoint y: 349, endPoint x: 598, endPoint y: 349, distance: 115.3
click at [598, 348] on li "Based in Memphis, TN, or open to relocation." at bounding box center [756, 351] width 547 height 17
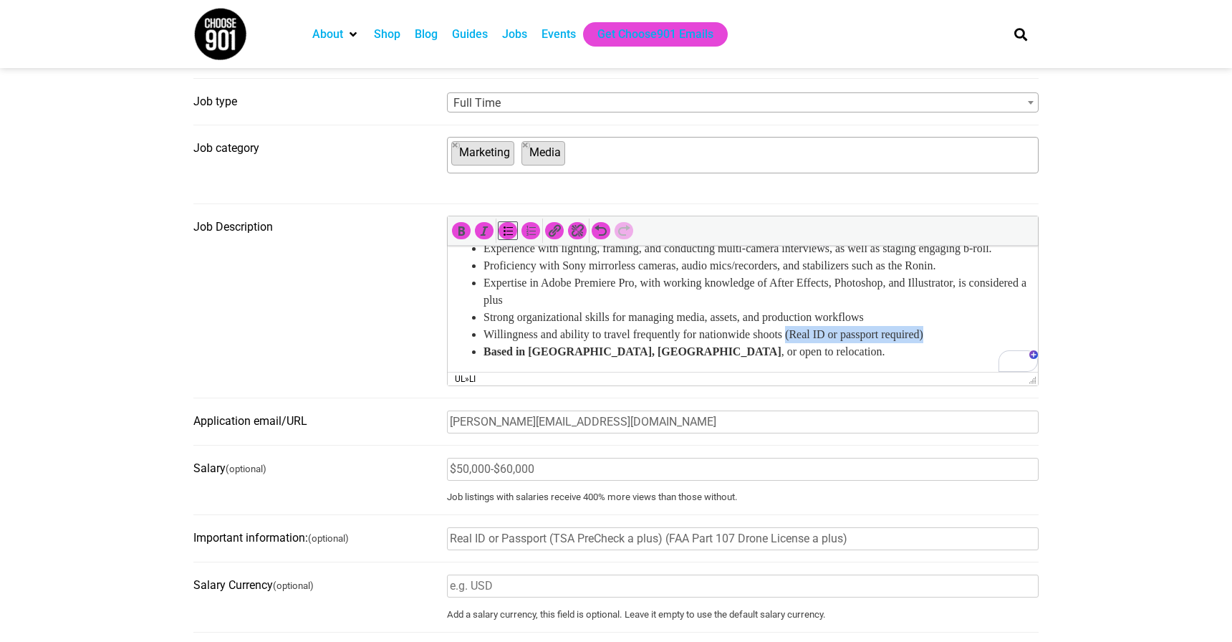
drag, startPoint x: 814, startPoint y: 334, endPoint x: 991, endPoint y: 334, distance: 176.9
click at [992, 334] on li "Willingness and ability to travel frequently for nationwide shoots (Real ID or …" at bounding box center [756, 334] width 547 height 17
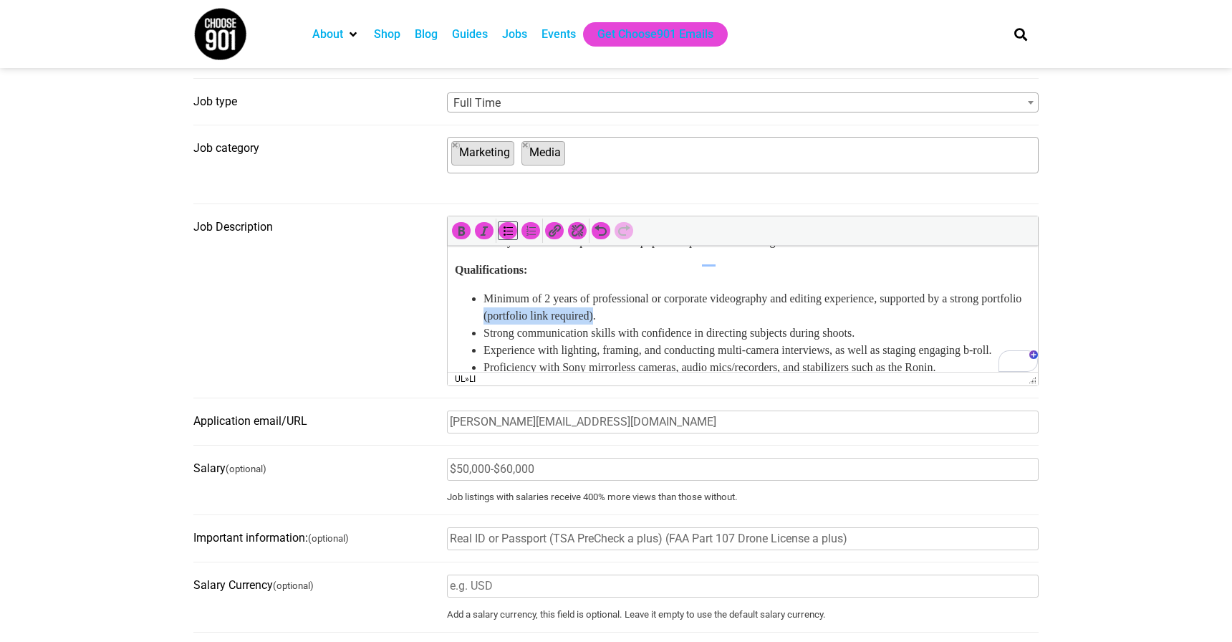
drag, startPoint x: 529, startPoint y: 330, endPoint x: 651, endPoint y: 328, distance: 121.7
click at [651, 324] on li "Minimum of 2 years of professional or corporate videography and editing experie…" at bounding box center [756, 307] width 547 height 34
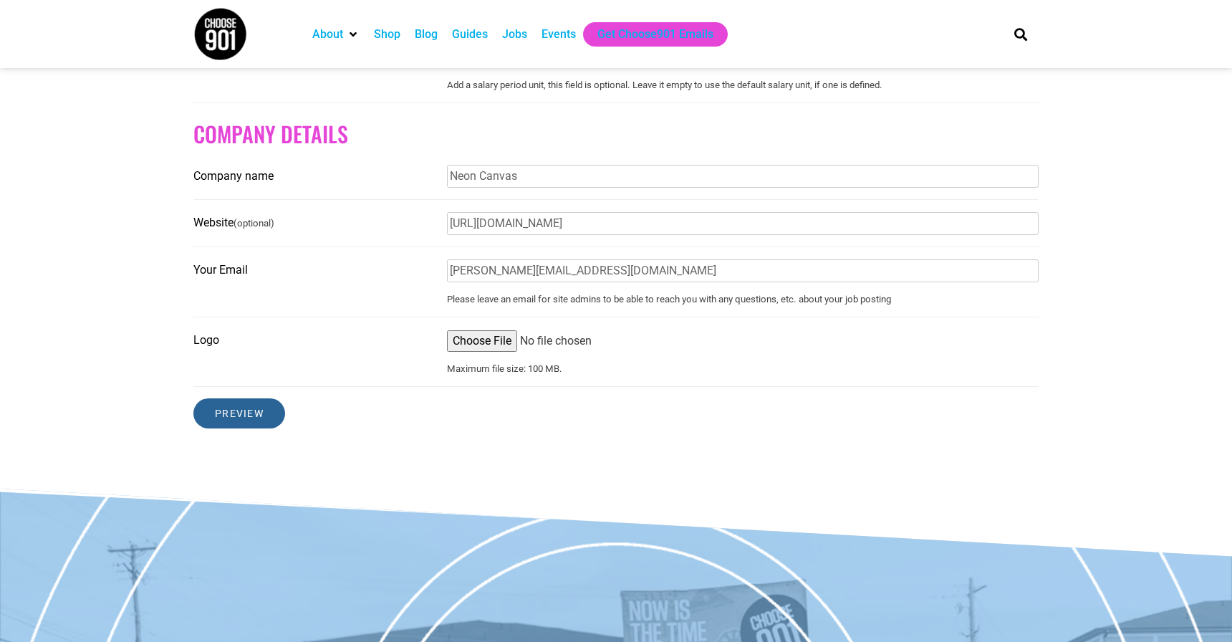
click at [248, 423] on input "Preview" at bounding box center [239, 413] width 92 height 30
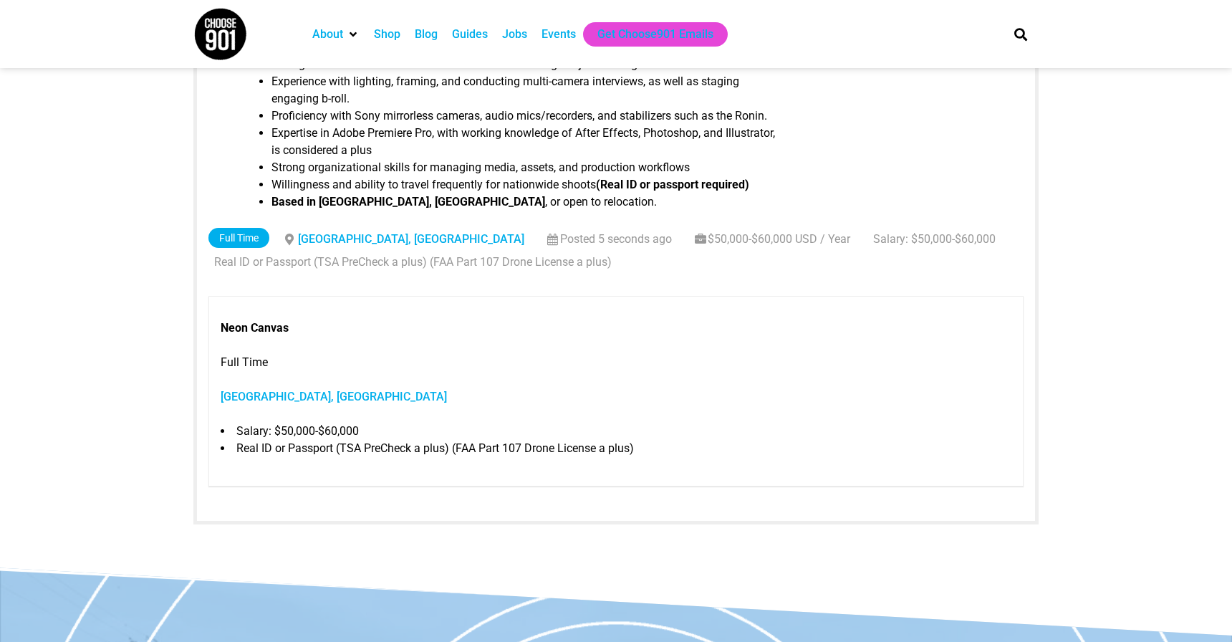
scroll to position [913, 0]
click at [336, 404] on p "Memphis, TN" at bounding box center [616, 395] width 791 height 17
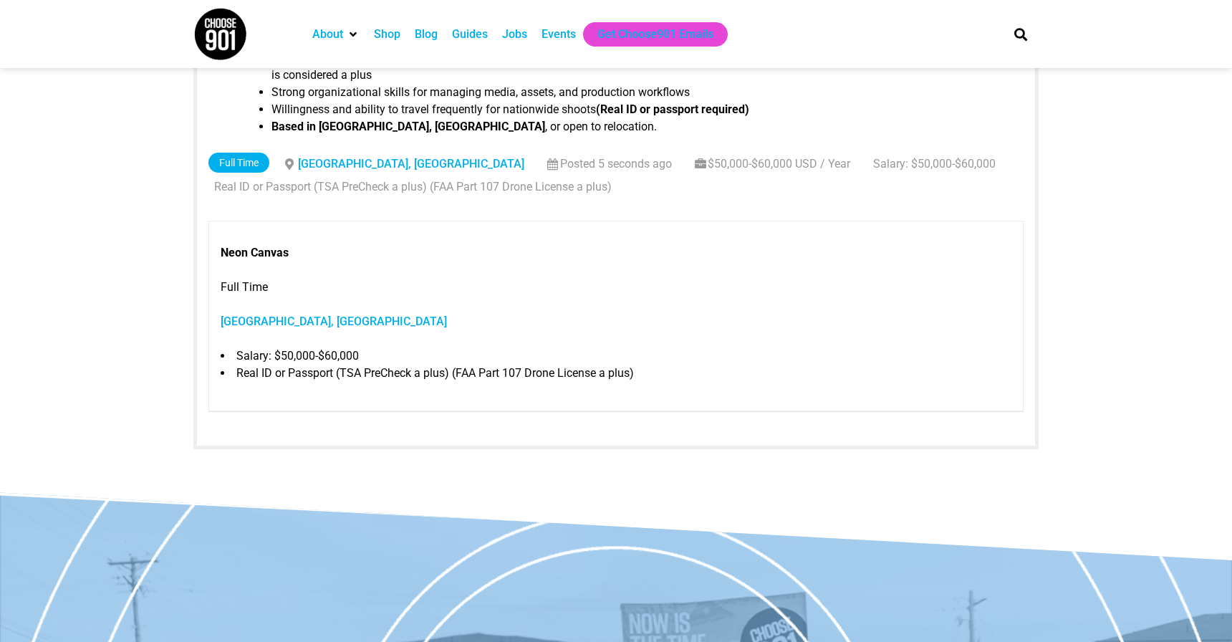
scroll to position [997, 0]
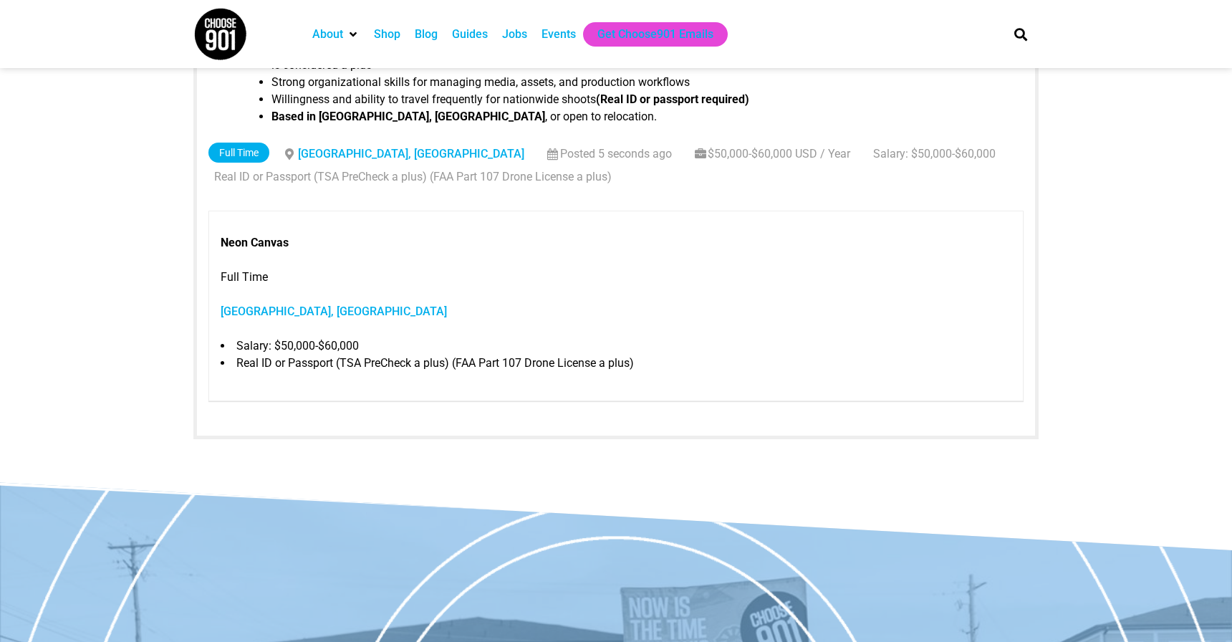
click at [352, 354] on li "Salary: $50,000-$60,000" at bounding box center [616, 345] width 791 height 17
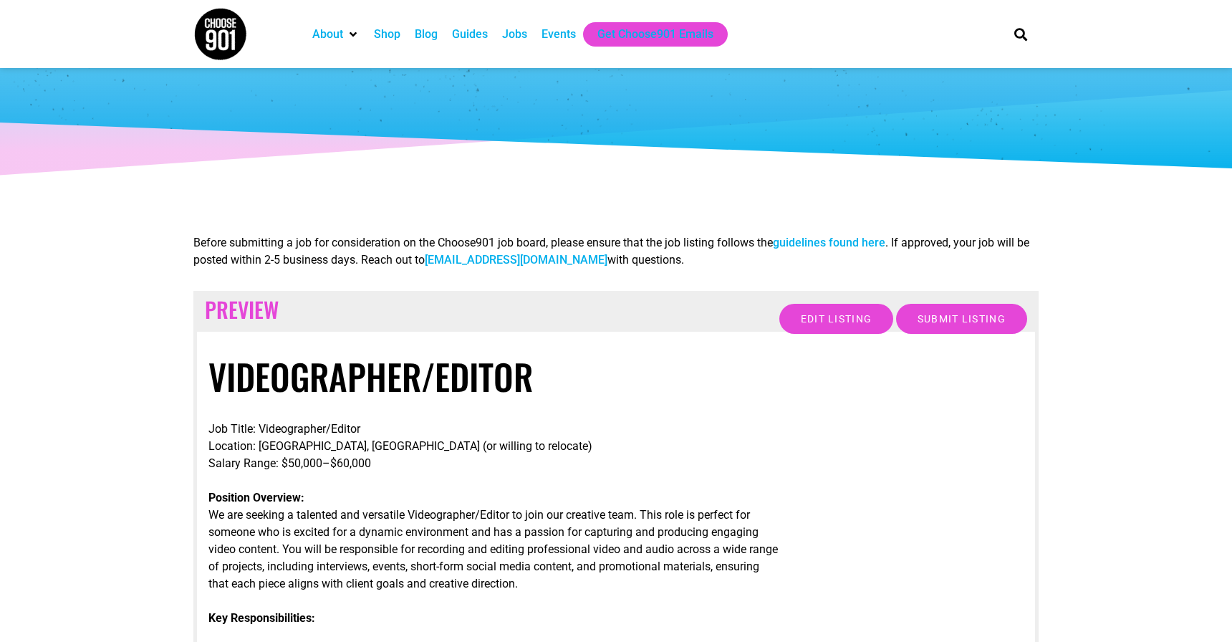
scroll to position [20, 0]
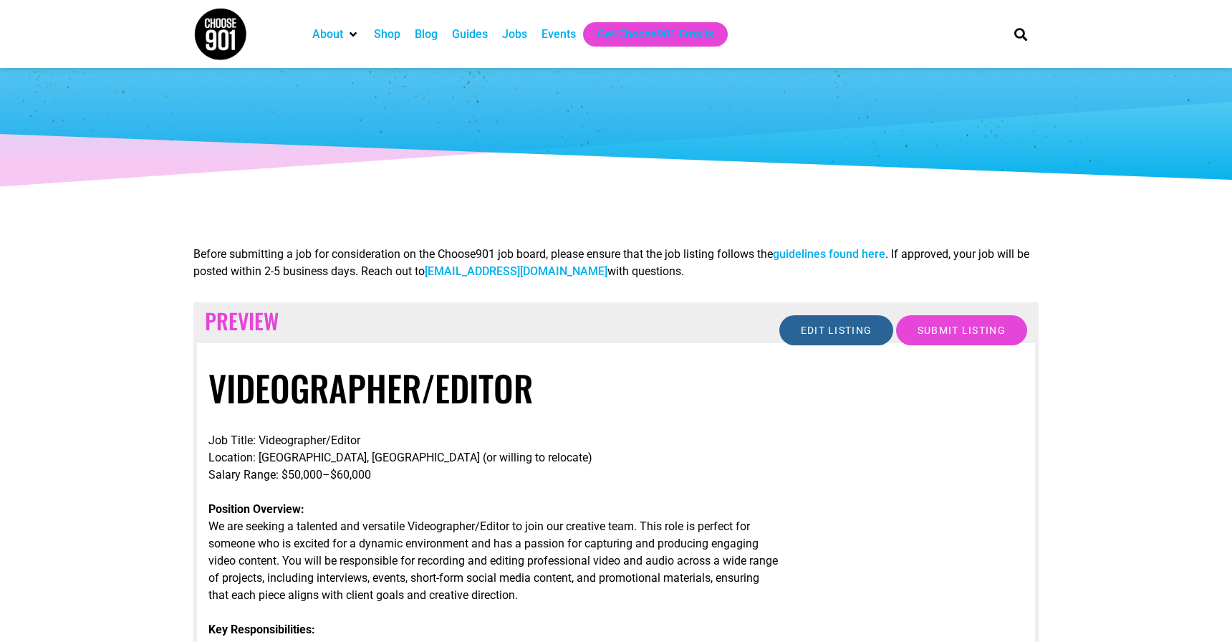
click at [812, 337] on input "Edit listing" at bounding box center [836, 330] width 115 height 30
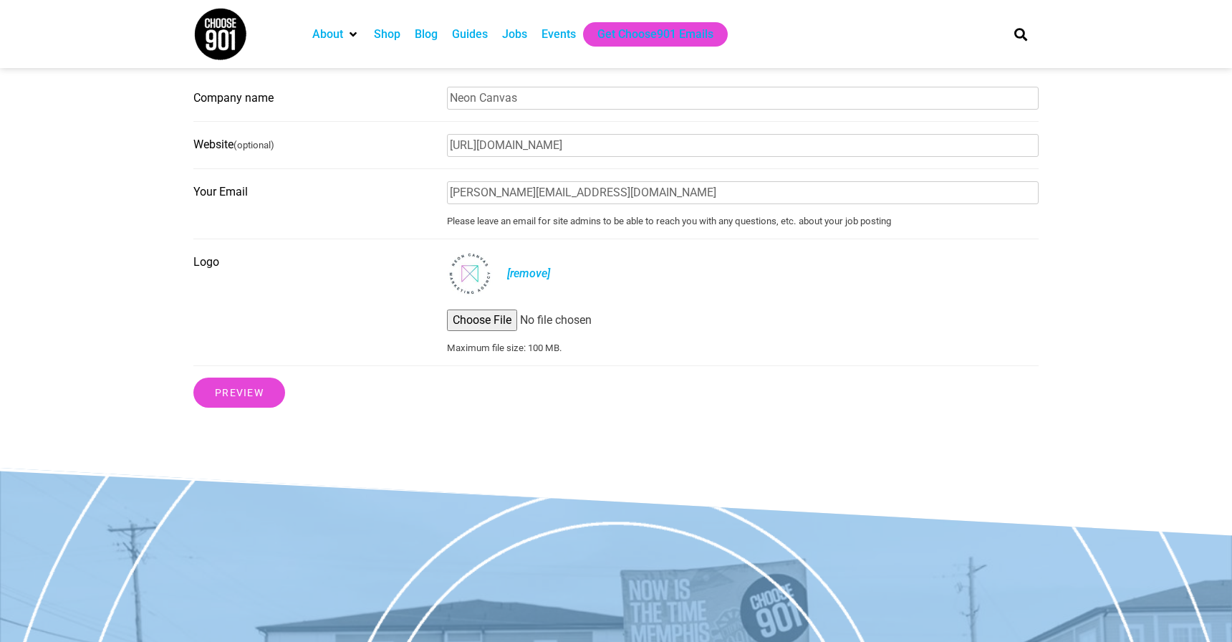
scroll to position [1209, 0]
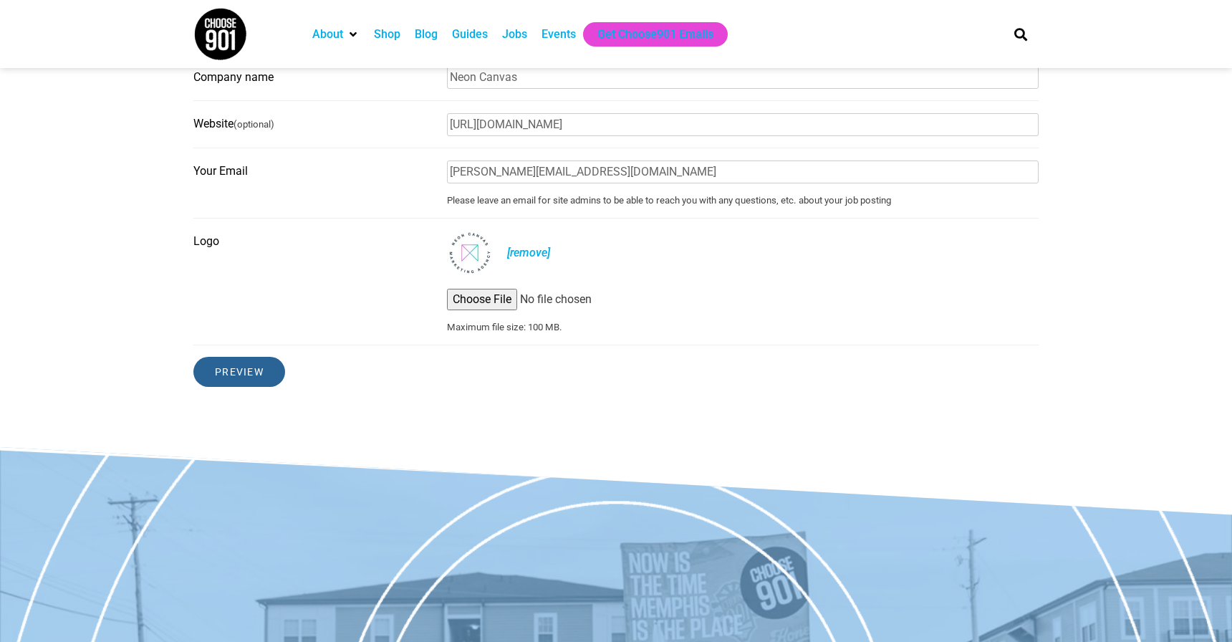
click at [212, 385] on input "Preview" at bounding box center [239, 372] width 92 height 30
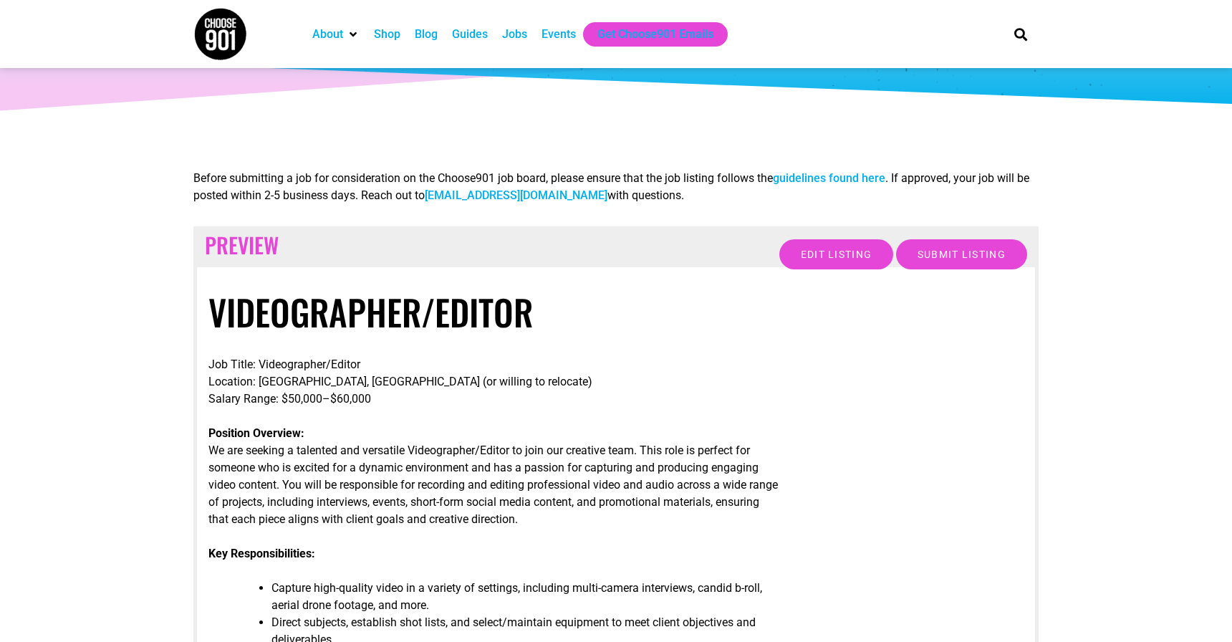
scroll to position [91, 0]
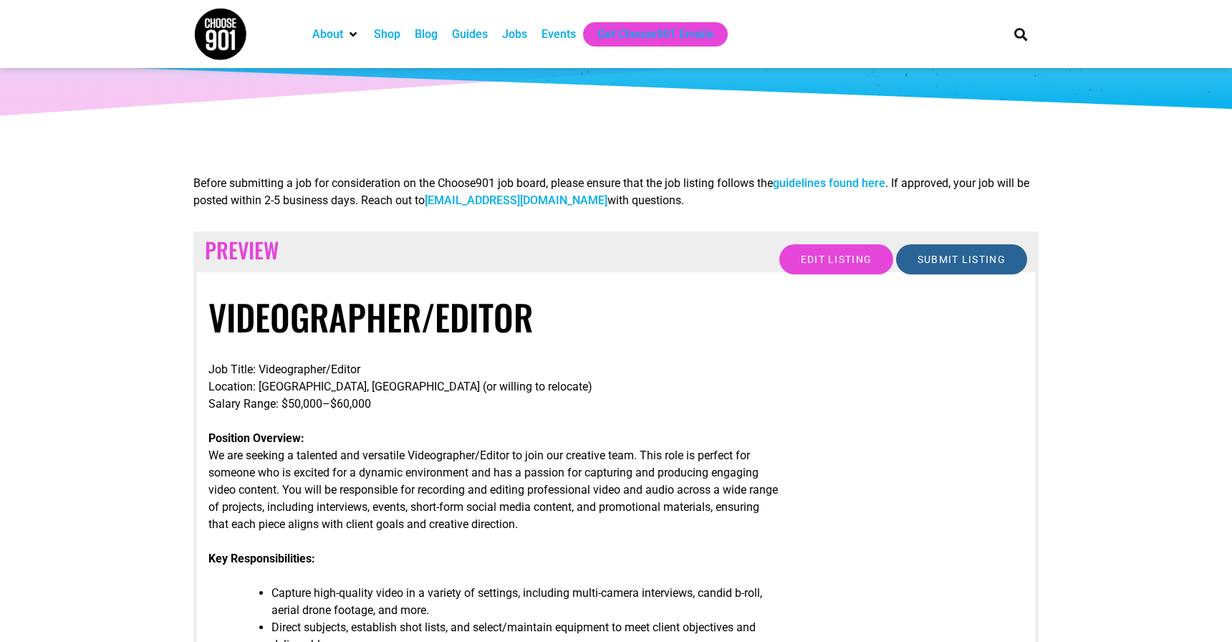
click at [937, 259] on input "Submit Listing" at bounding box center [961, 259] width 131 height 30
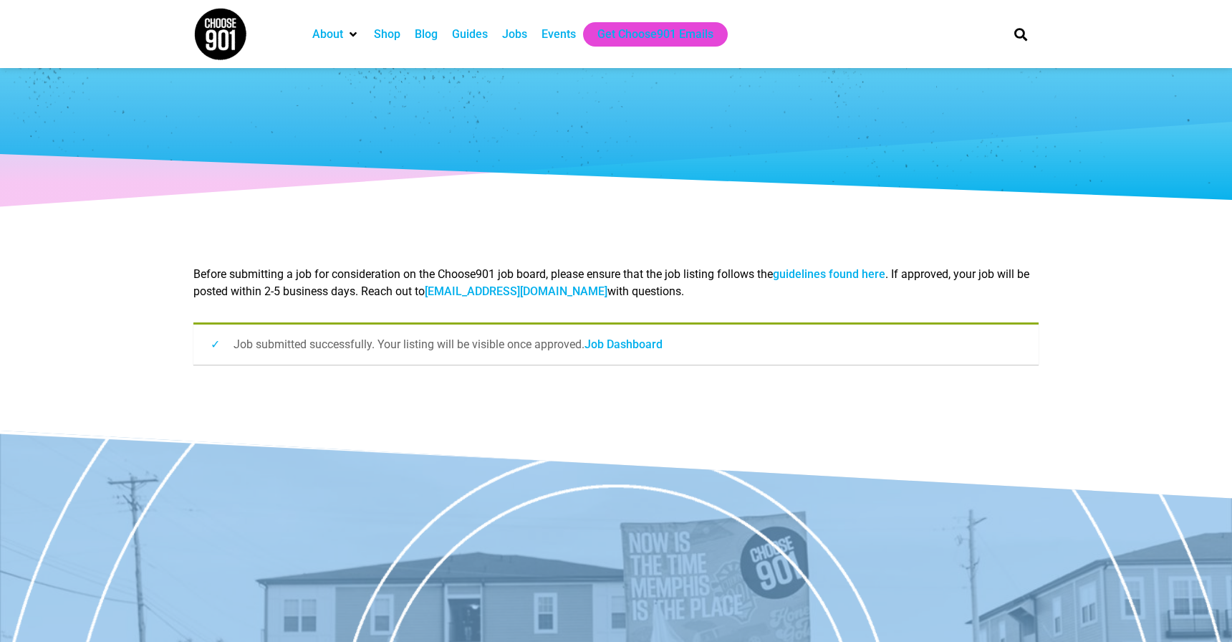
click at [833, 273] on link "guidelines found here" at bounding box center [829, 274] width 112 height 14
